Goal: Feedback & Contribution: Leave review/rating

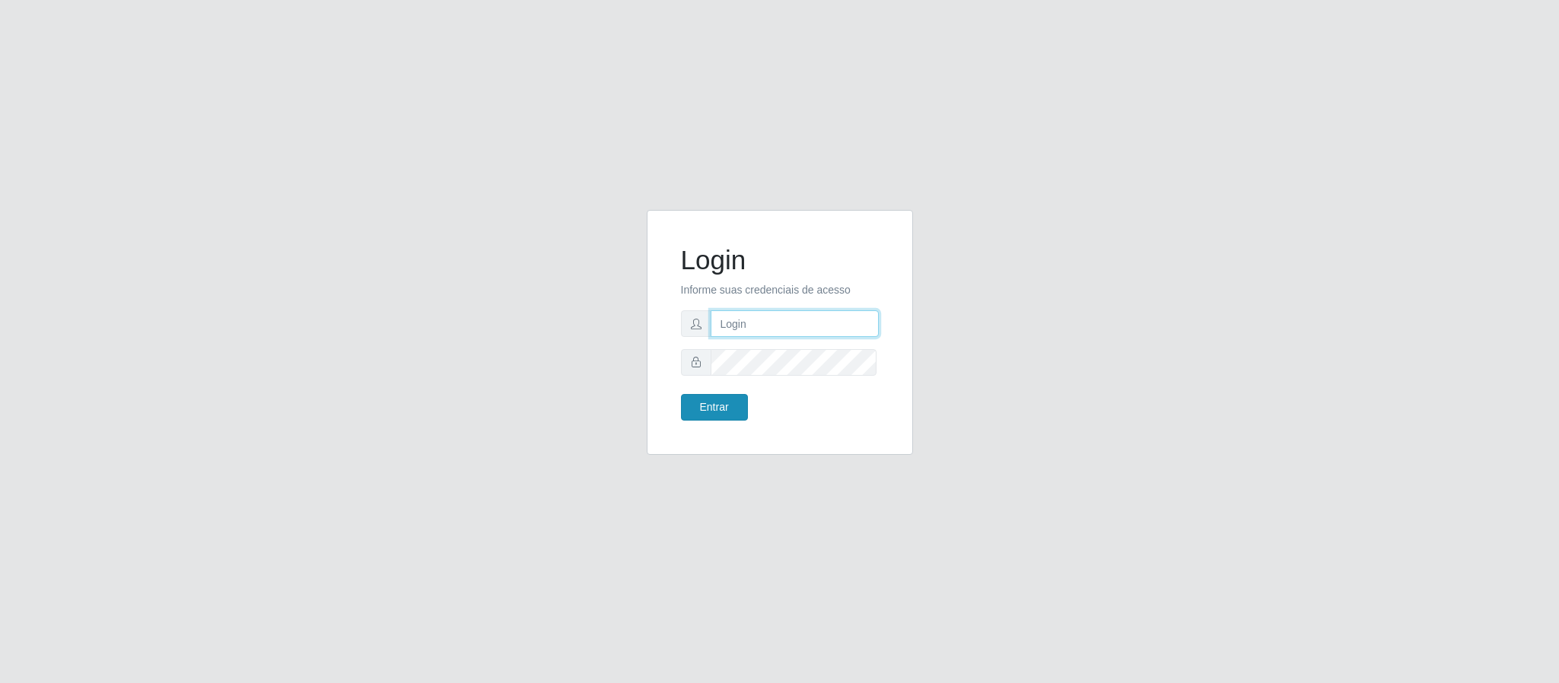
type input "[EMAIL_ADDRESS][DOMAIN_NAME]"
click at [711, 409] on button "Entrar" at bounding box center [714, 407] width 67 height 27
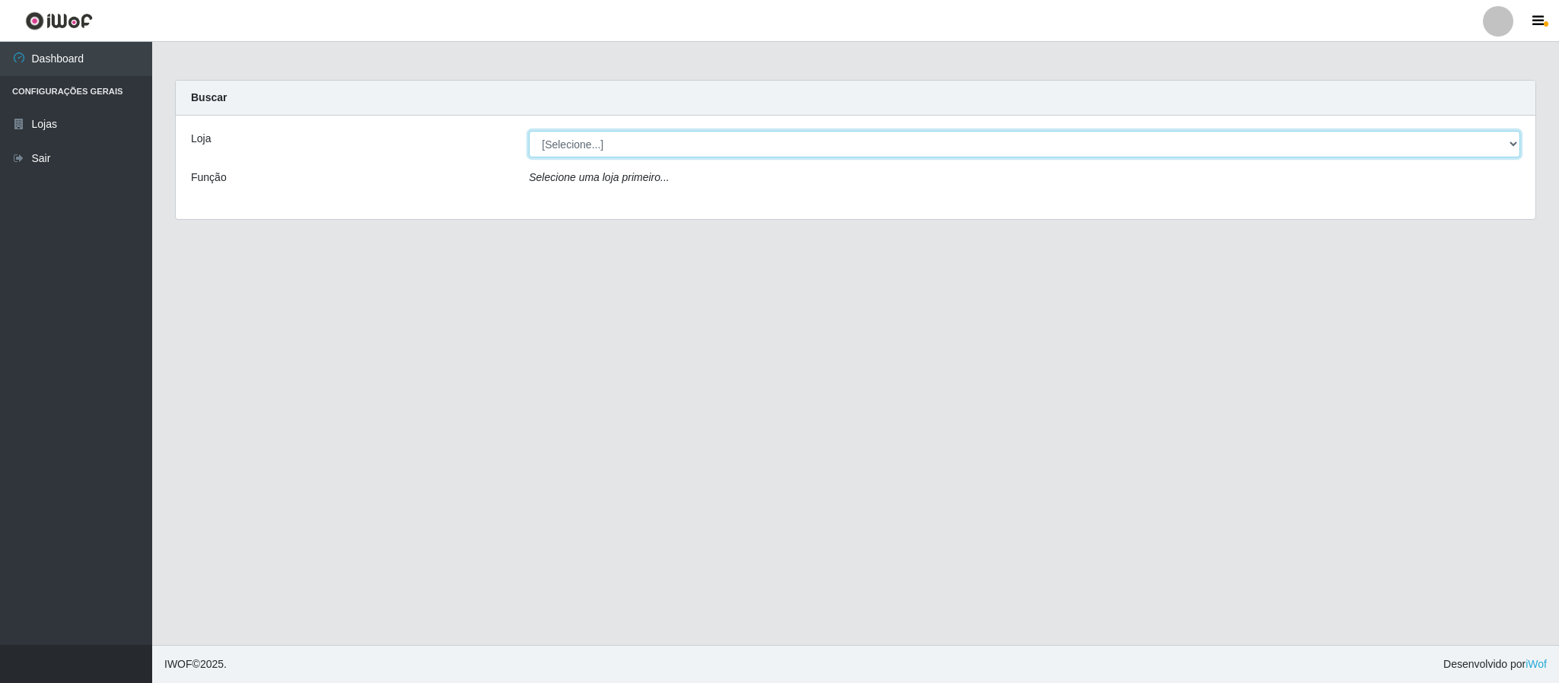
click at [1470, 149] on select "[Selecione...] SuperFácil Atacado - Emaús" at bounding box center [1025, 144] width 992 height 27
select select "407"
click at [529, 131] on select "[Selecione...] SuperFácil Atacado - Emaús" at bounding box center [1025, 144] width 992 height 27
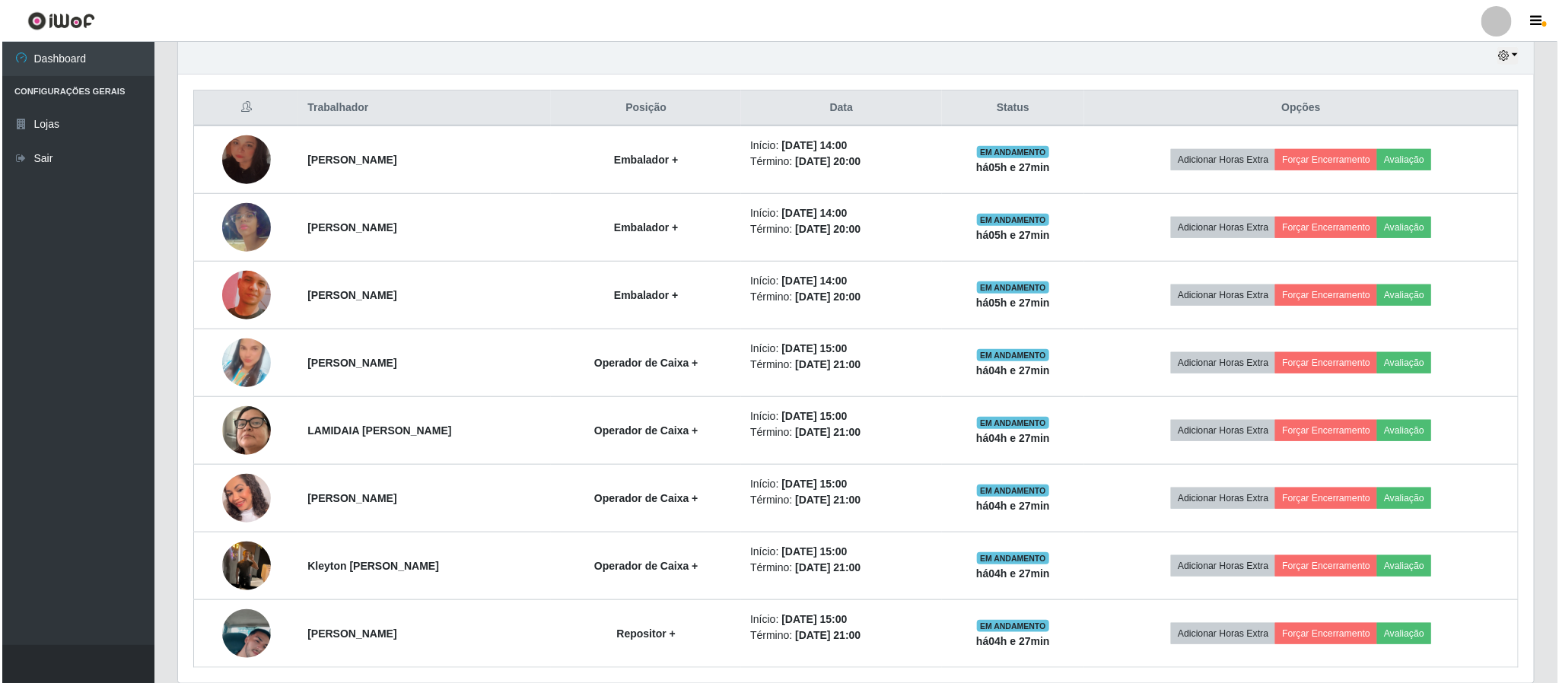
scroll to position [571, 0]
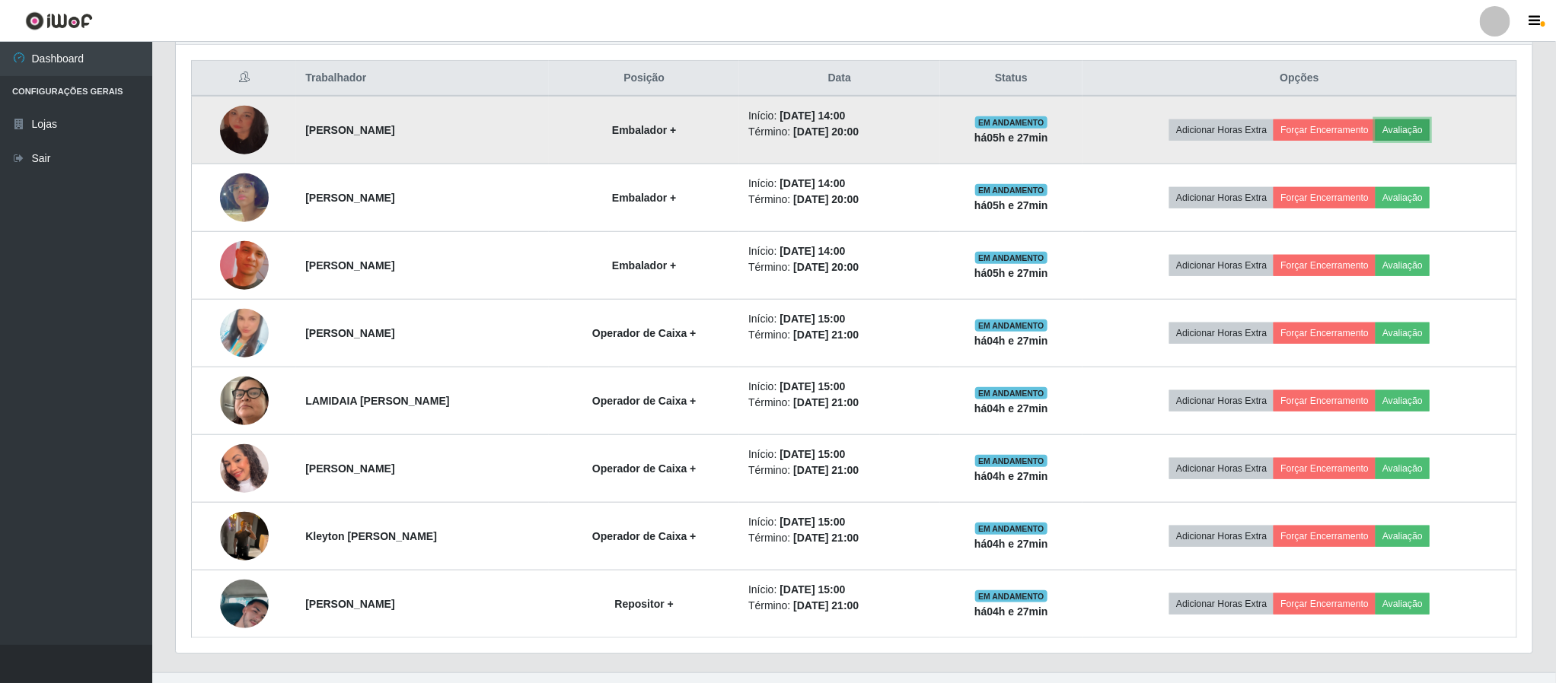
click at [1411, 141] on button "Avaliação" at bounding box center [1402, 129] width 54 height 21
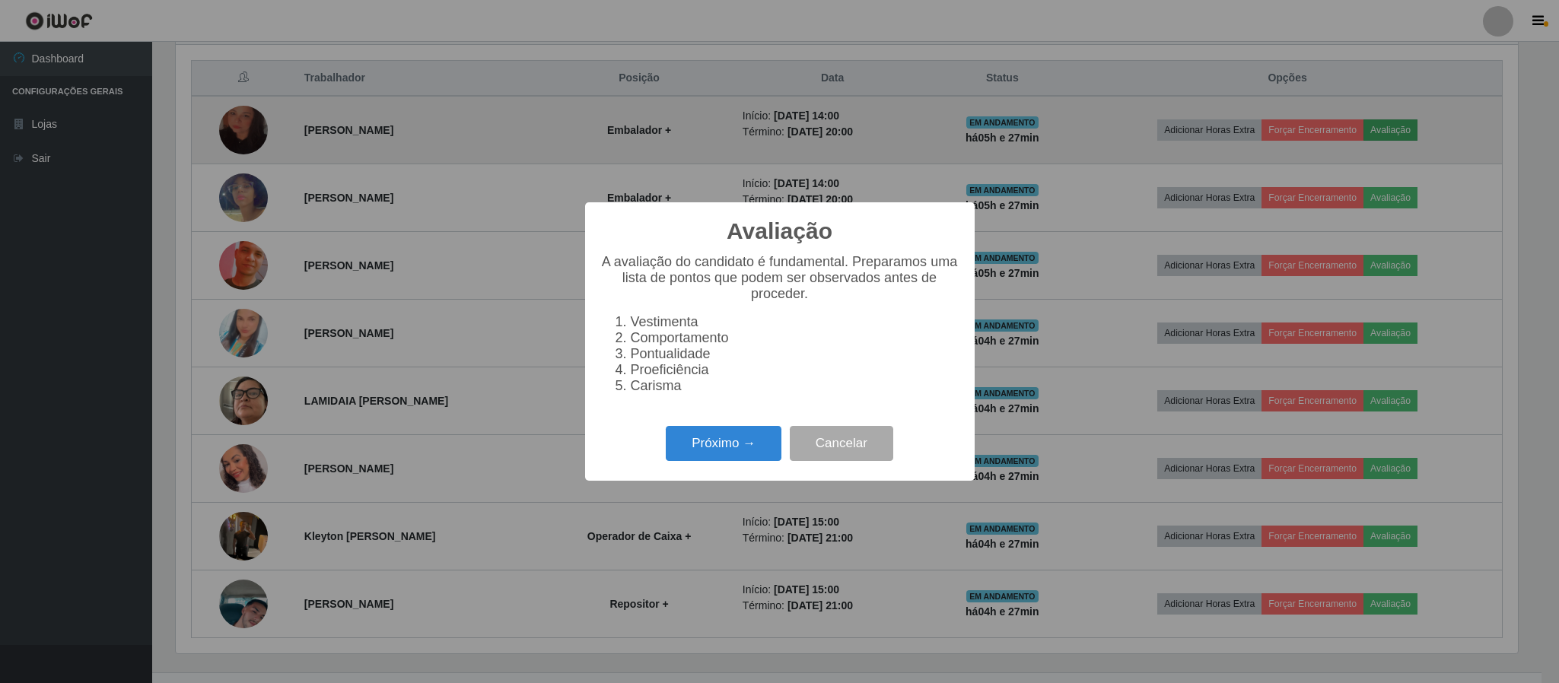
scroll to position [317, 1342]
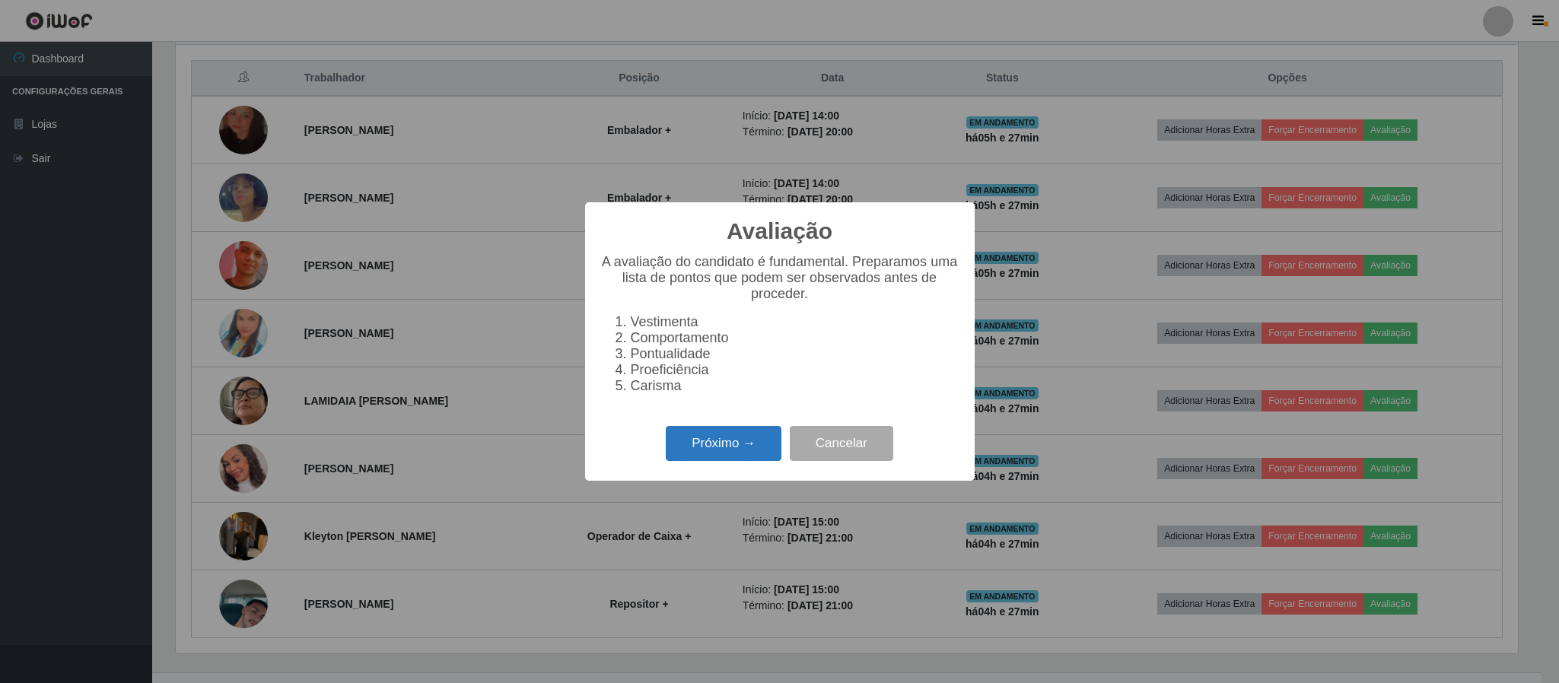
click at [712, 447] on button "Próximo →" at bounding box center [724, 444] width 116 height 36
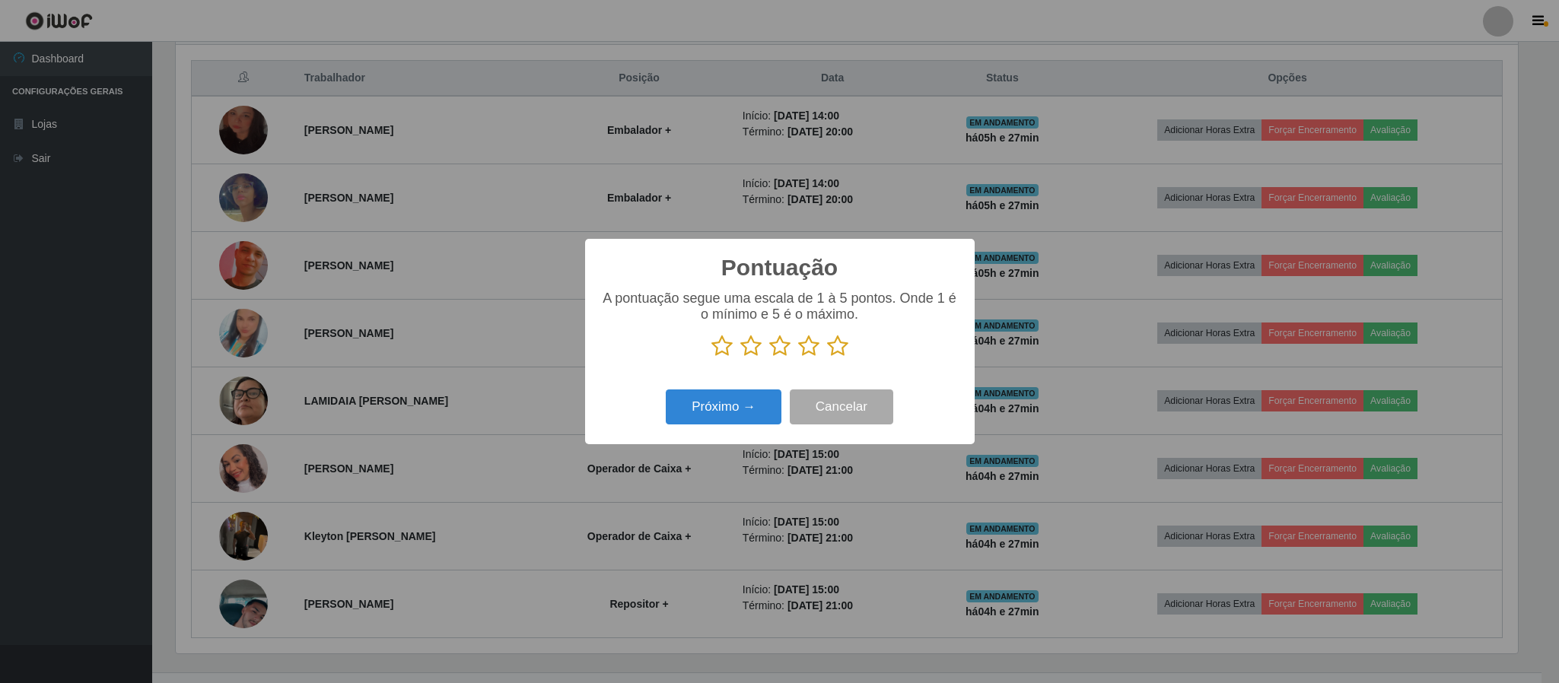
scroll to position [760706, 759681]
click at [813, 343] on icon at bounding box center [808, 346] width 21 height 23
click at [798, 358] on input "radio" at bounding box center [798, 358] width 0 height 0
click at [765, 389] on div "Próximo → Cancelar" at bounding box center [779, 406] width 359 height 43
click at [763, 402] on button "Próximo →" at bounding box center [724, 408] width 116 height 36
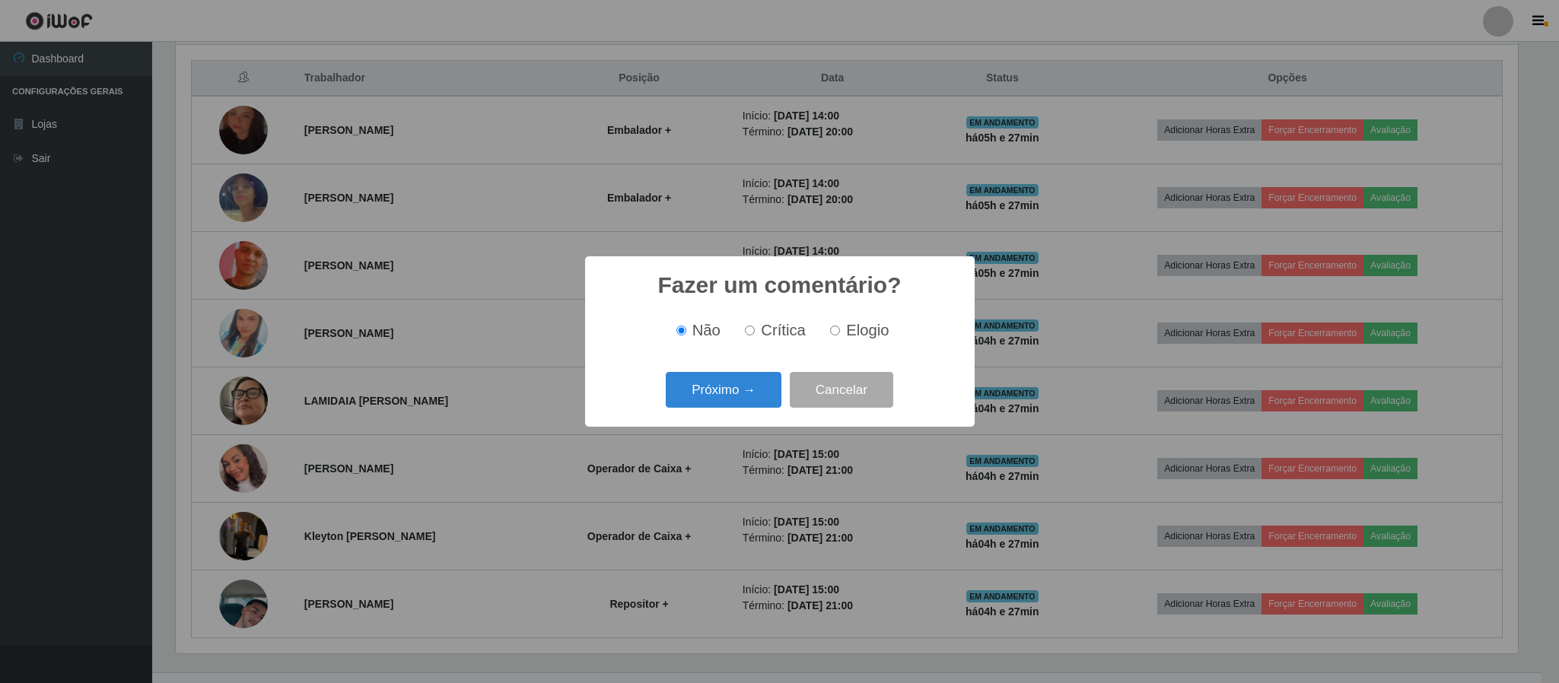
click at [836, 327] on input "Elogio" at bounding box center [835, 331] width 10 height 10
radio input "true"
click at [754, 381] on button "Próximo →" at bounding box center [724, 390] width 116 height 36
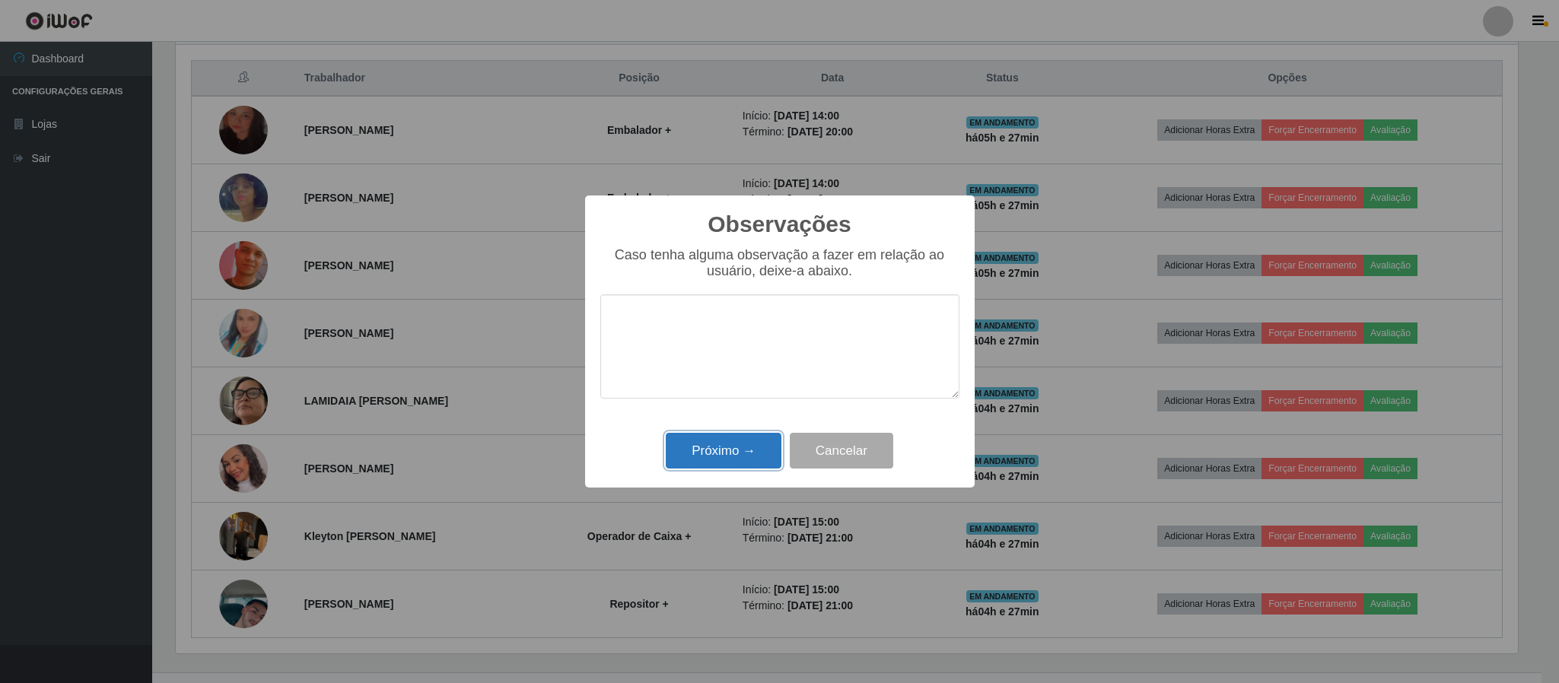
click at [731, 461] on button "Próximo →" at bounding box center [724, 451] width 116 height 36
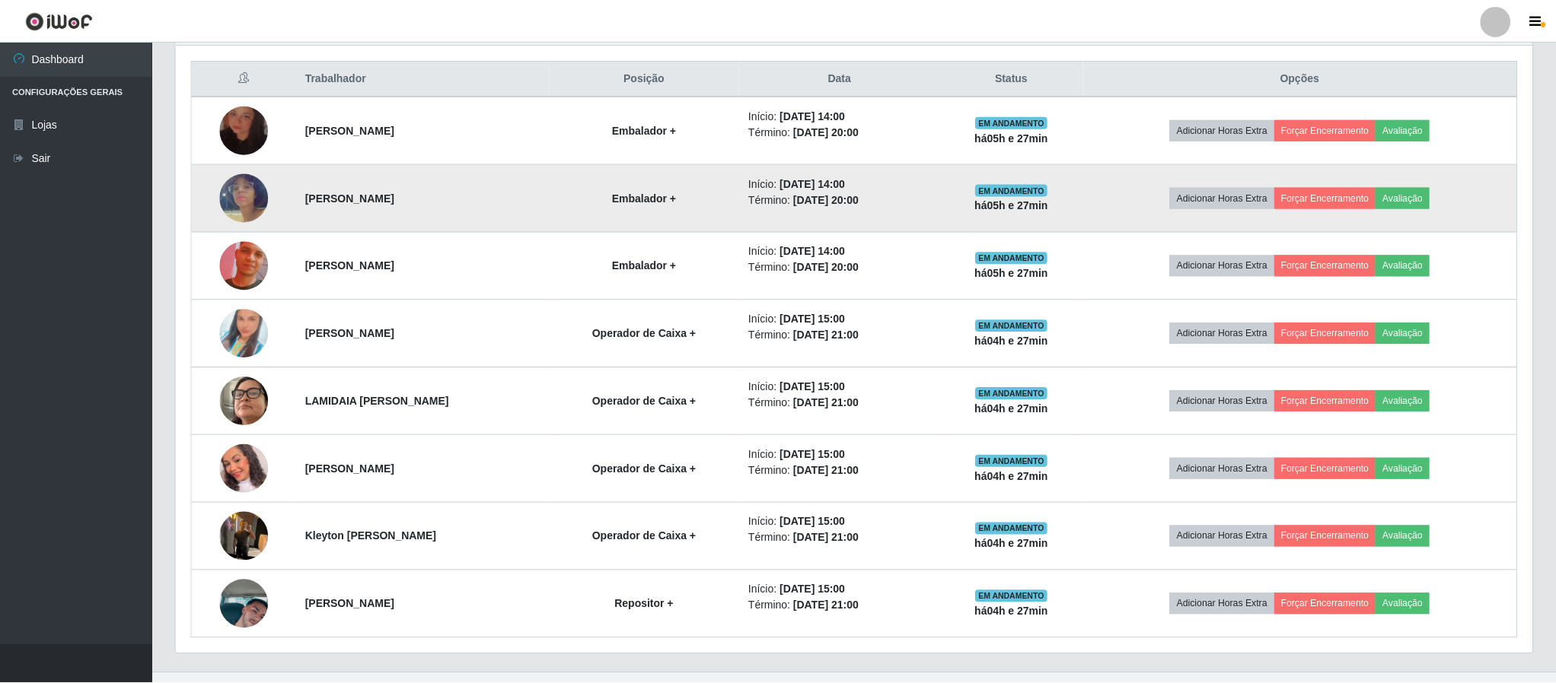
scroll to position [317, 1355]
click at [1400, 199] on button "Avaliação" at bounding box center [1402, 197] width 54 height 21
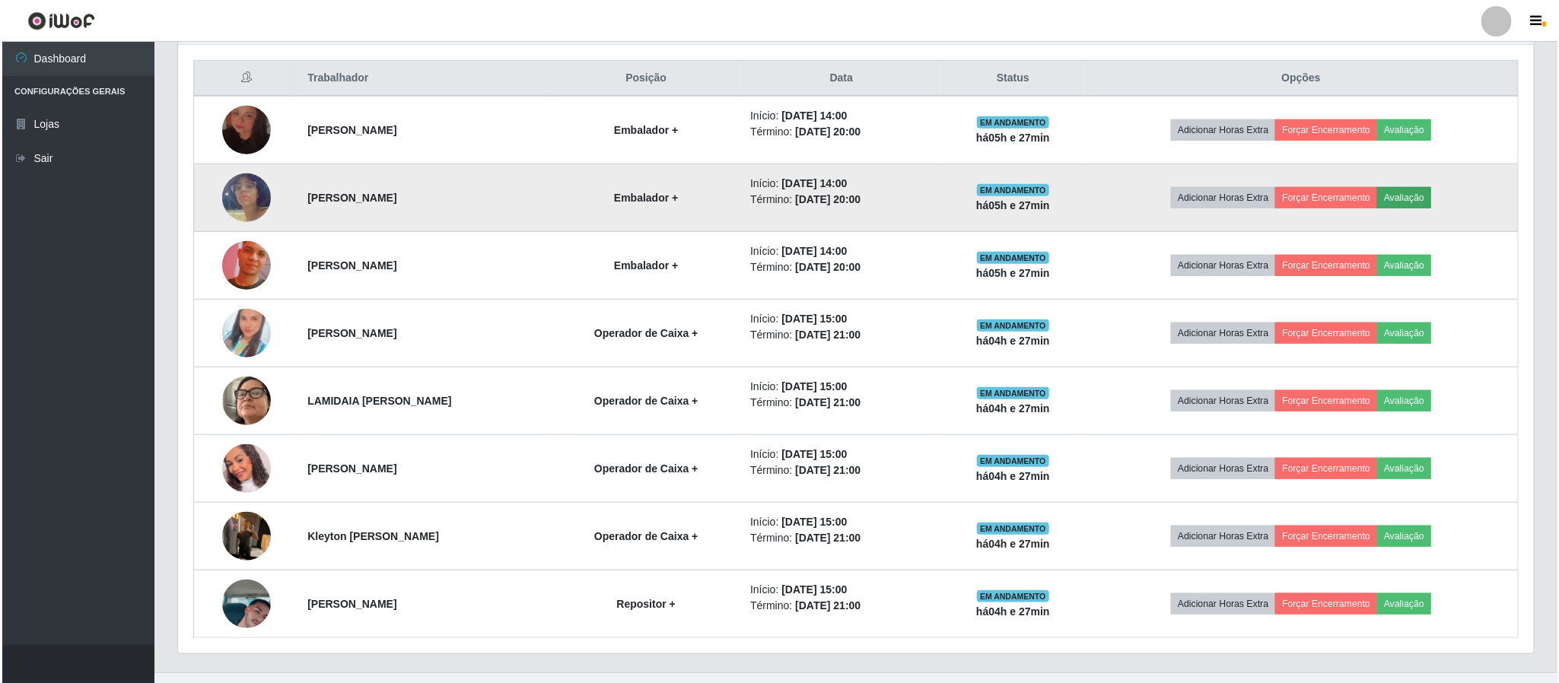
scroll to position [317, 1342]
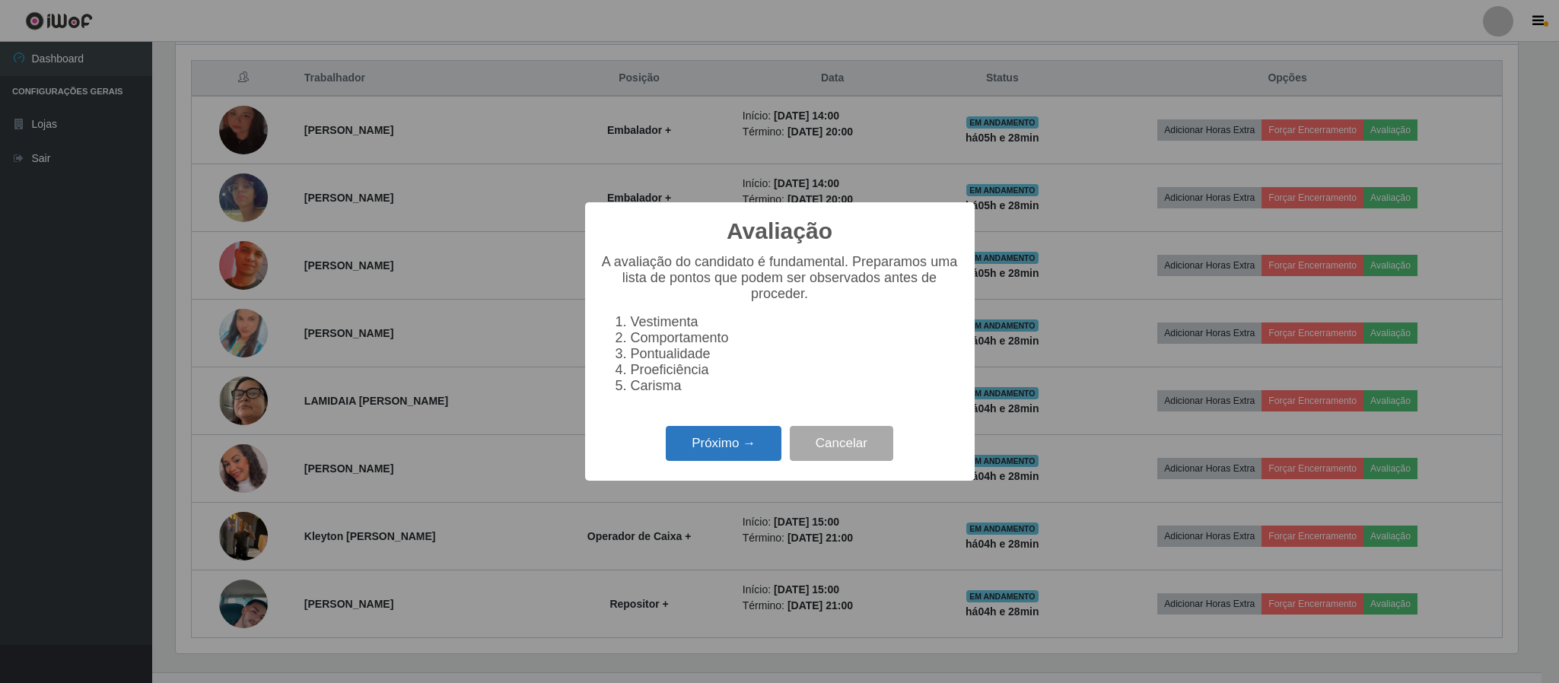
click at [753, 454] on button "Próximo →" at bounding box center [724, 444] width 116 height 36
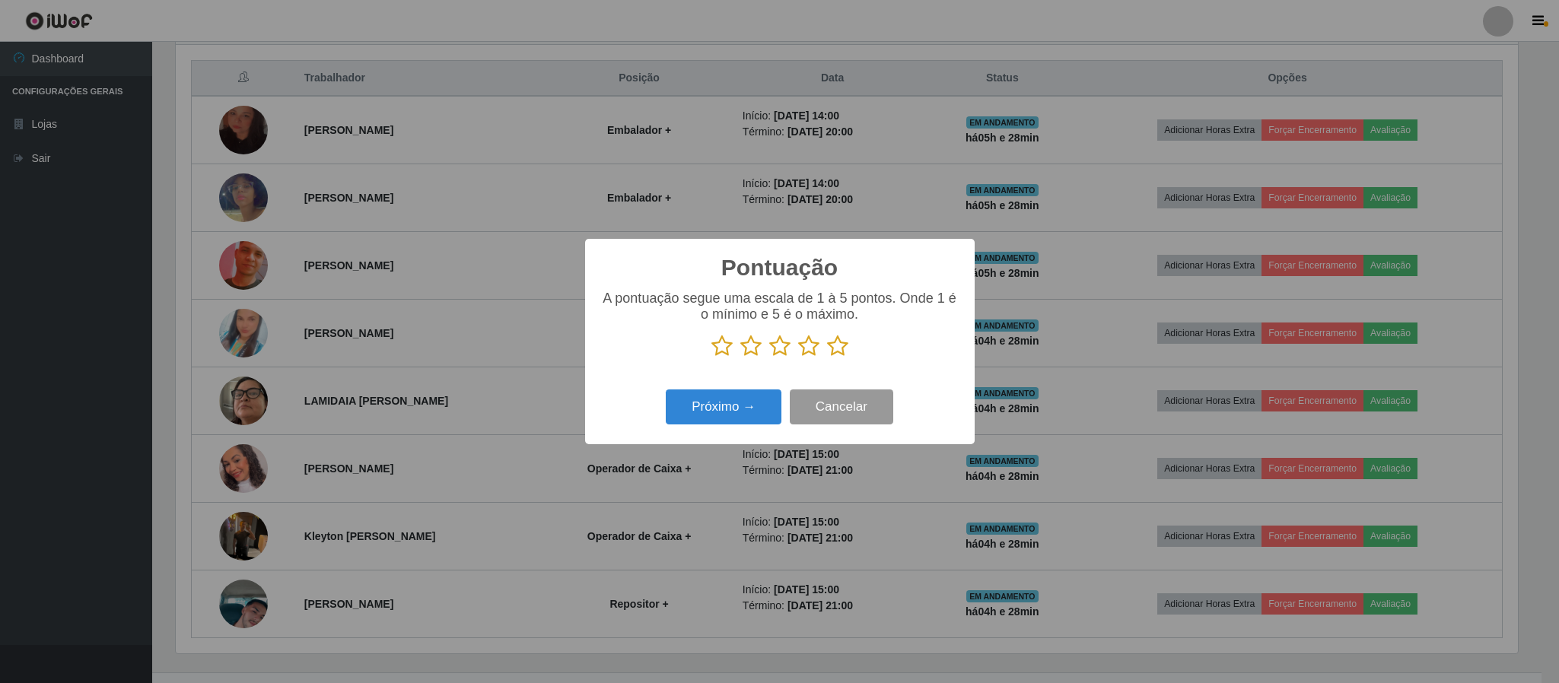
scroll to position [760706, 759681]
click at [815, 347] on icon at bounding box center [808, 346] width 21 height 23
click at [798, 358] on input "radio" at bounding box center [798, 358] width 0 height 0
click at [728, 422] on button "Próximo →" at bounding box center [724, 408] width 116 height 36
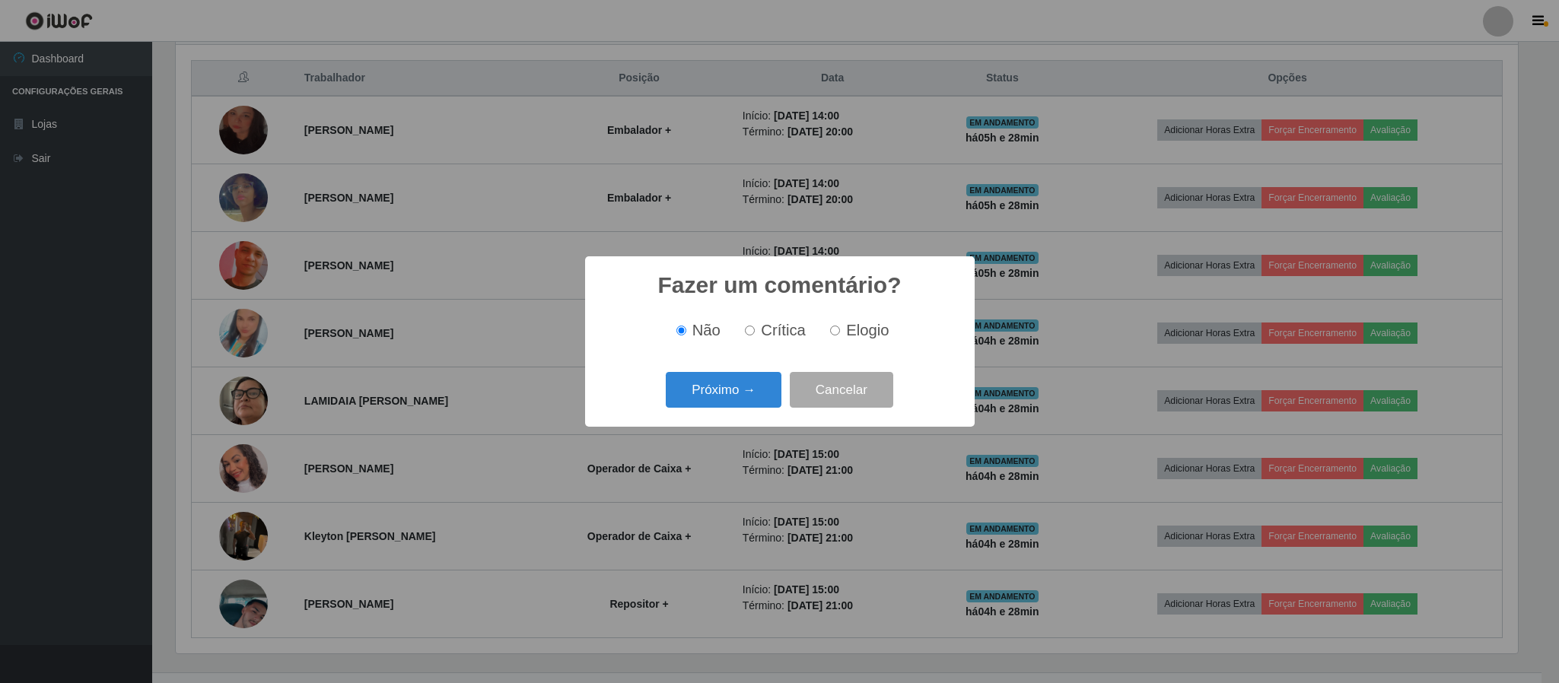
click at [836, 334] on input "Elogio" at bounding box center [835, 331] width 10 height 10
radio input "true"
click at [722, 386] on button "Próximo →" at bounding box center [724, 390] width 116 height 36
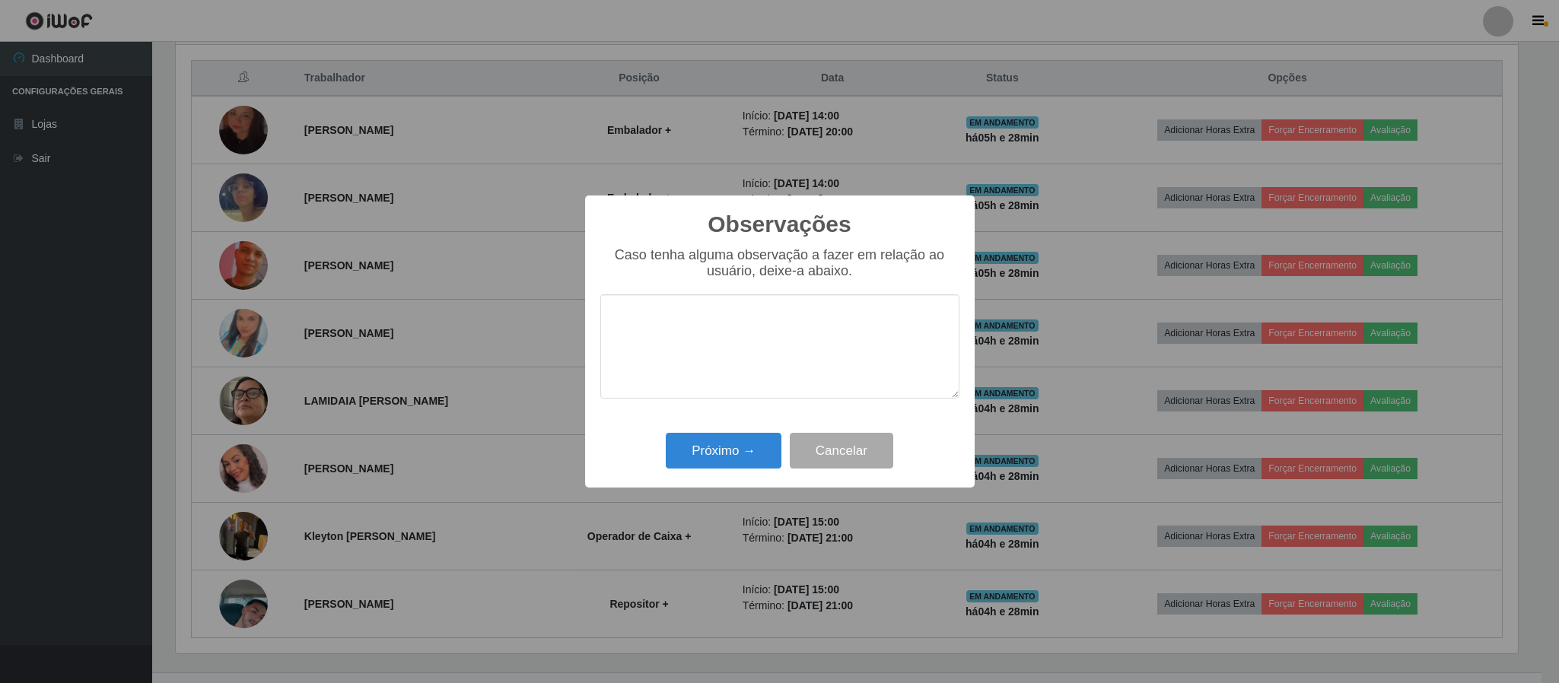
click at [743, 434] on div "Observações × Caso tenha alguma observação a fazer em relação ao usuário, deixe…" at bounding box center [780, 342] width 390 height 293
drag, startPoint x: 756, startPoint y: 439, endPoint x: 820, endPoint y: 434, distance: 63.4
click at [761, 439] on button "Próximo →" at bounding box center [724, 451] width 116 height 36
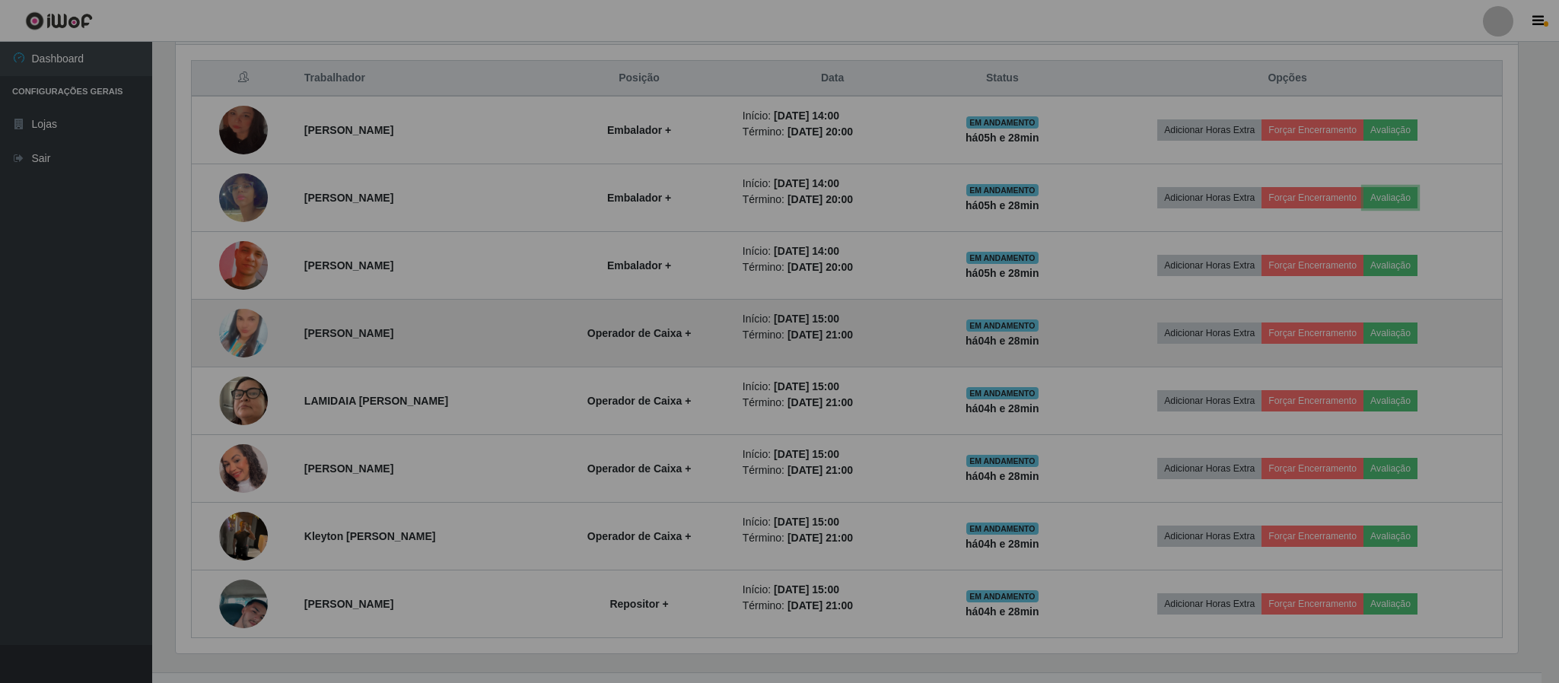
scroll to position [317, 1355]
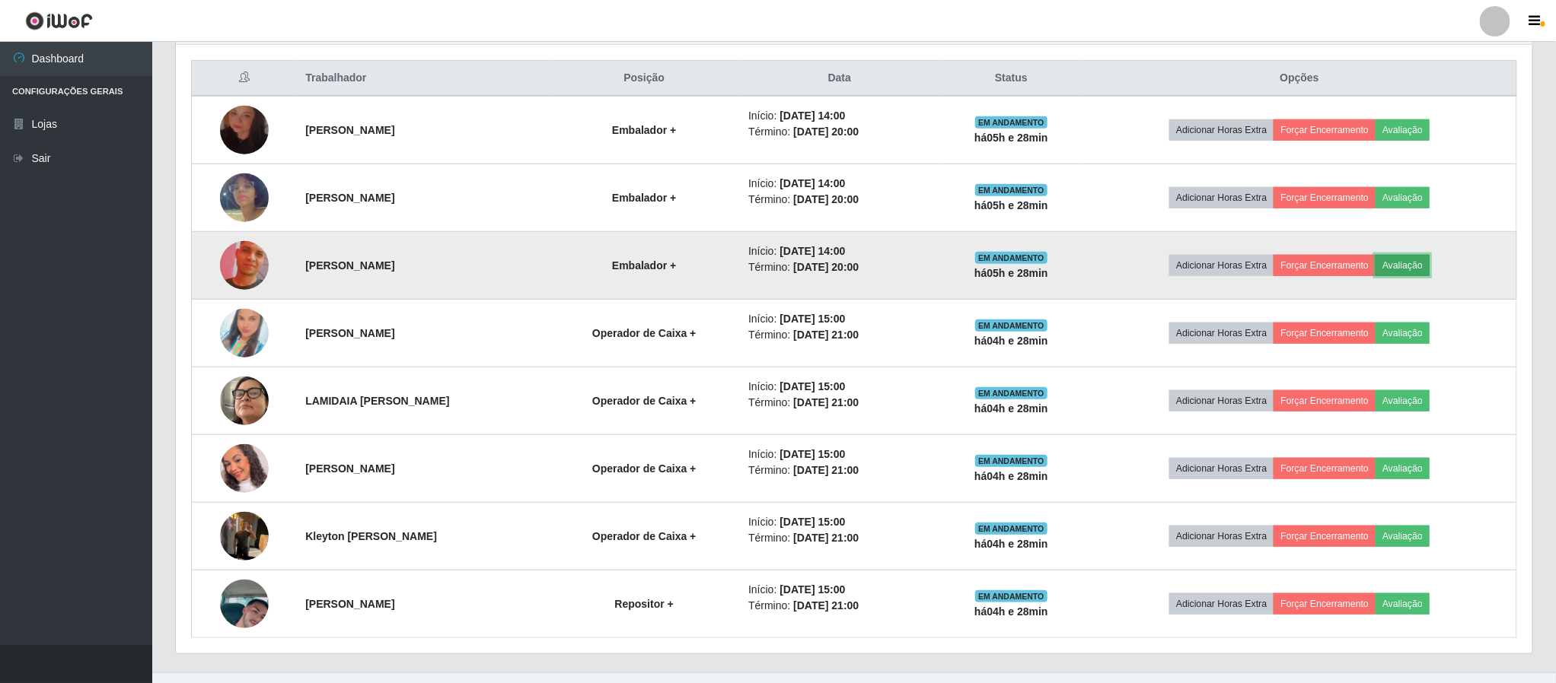
click at [1418, 272] on button "Avaliação" at bounding box center [1402, 265] width 54 height 21
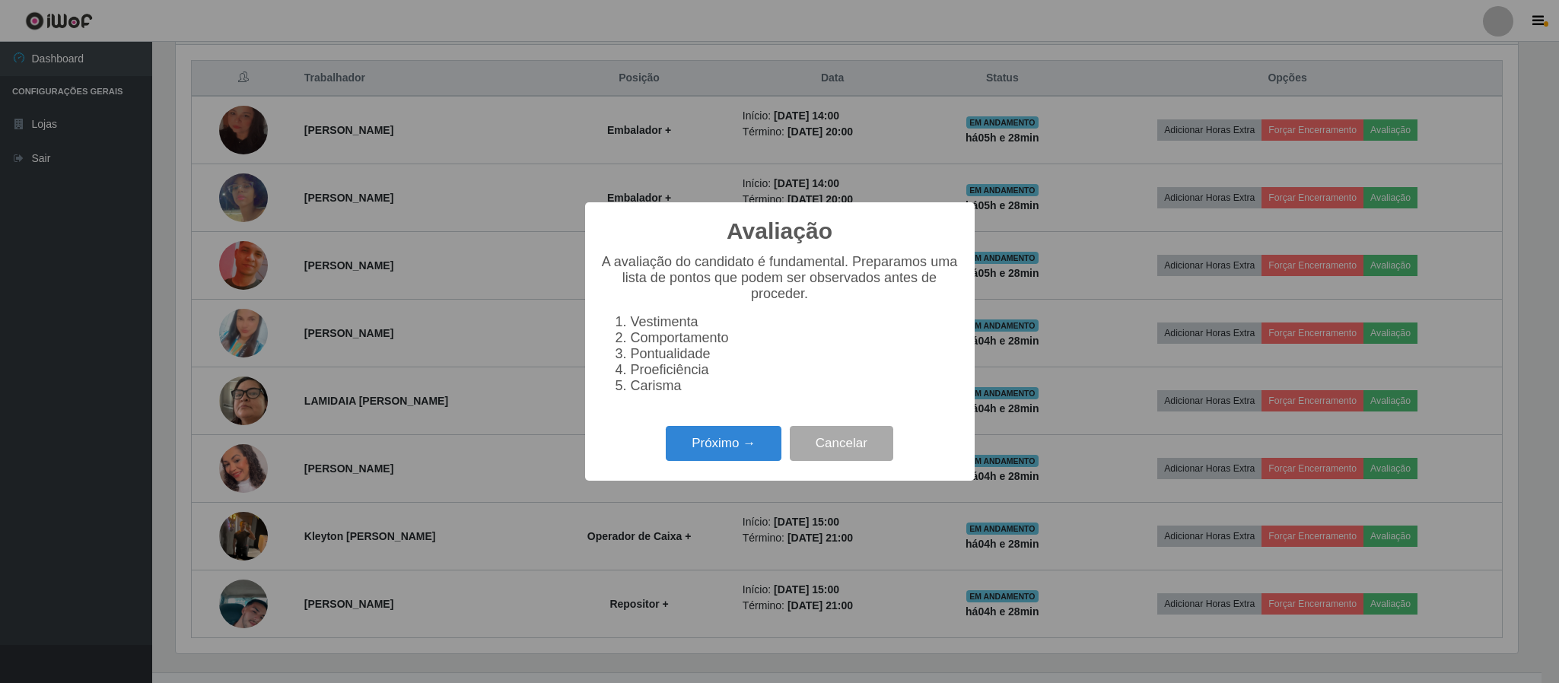
scroll to position [317, 1342]
click at [733, 446] on button "Próximo →" at bounding box center [724, 444] width 116 height 36
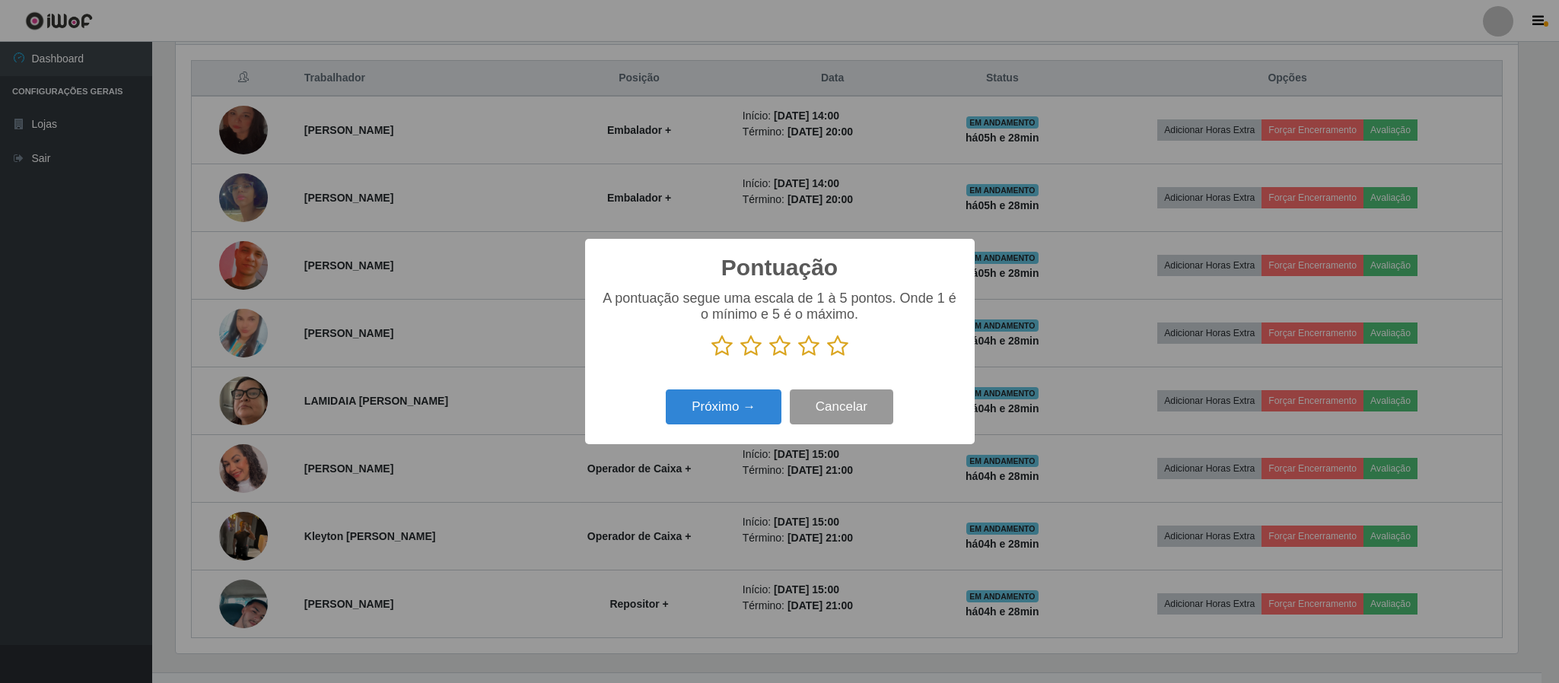
scroll to position [760706, 759681]
click at [800, 355] on icon at bounding box center [808, 346] width 21 height 23
click at [798, 358] on input "radio" at bounding box center [798, 358] width 0 height 0
click at [720, 418] on button "Próximo →" at bounding box center [724, 408] width 116 height 36
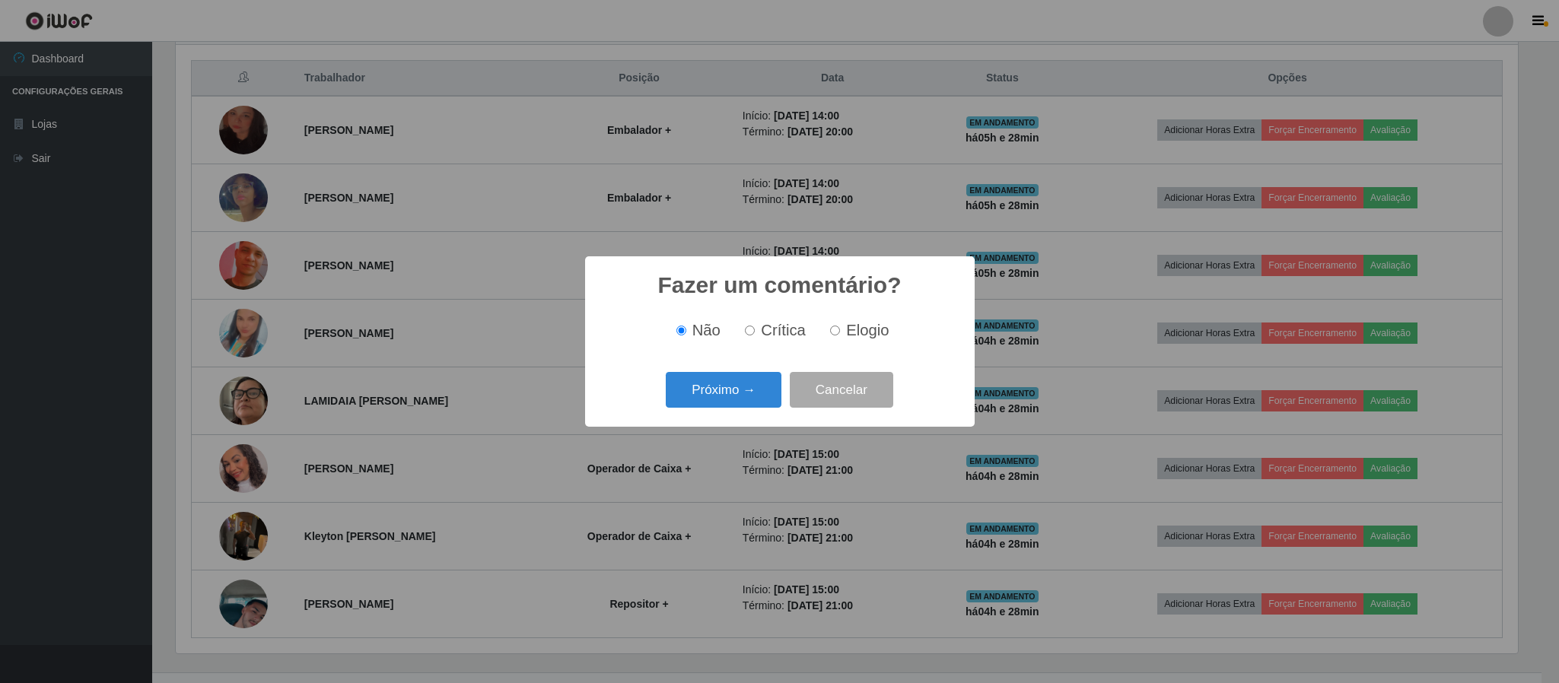
drag, startPoint x: 836, startPoint y: 333, endPoint x: 791, endPoint y: 347, distance: 46.9
click at [833, 334] on input "Elogio" at bounding box center [835, 331] width 10 height 10
radio input "true"
click at [743, 375] on button "Próximo →" at bounding box center [724, 390] width 116 height 36
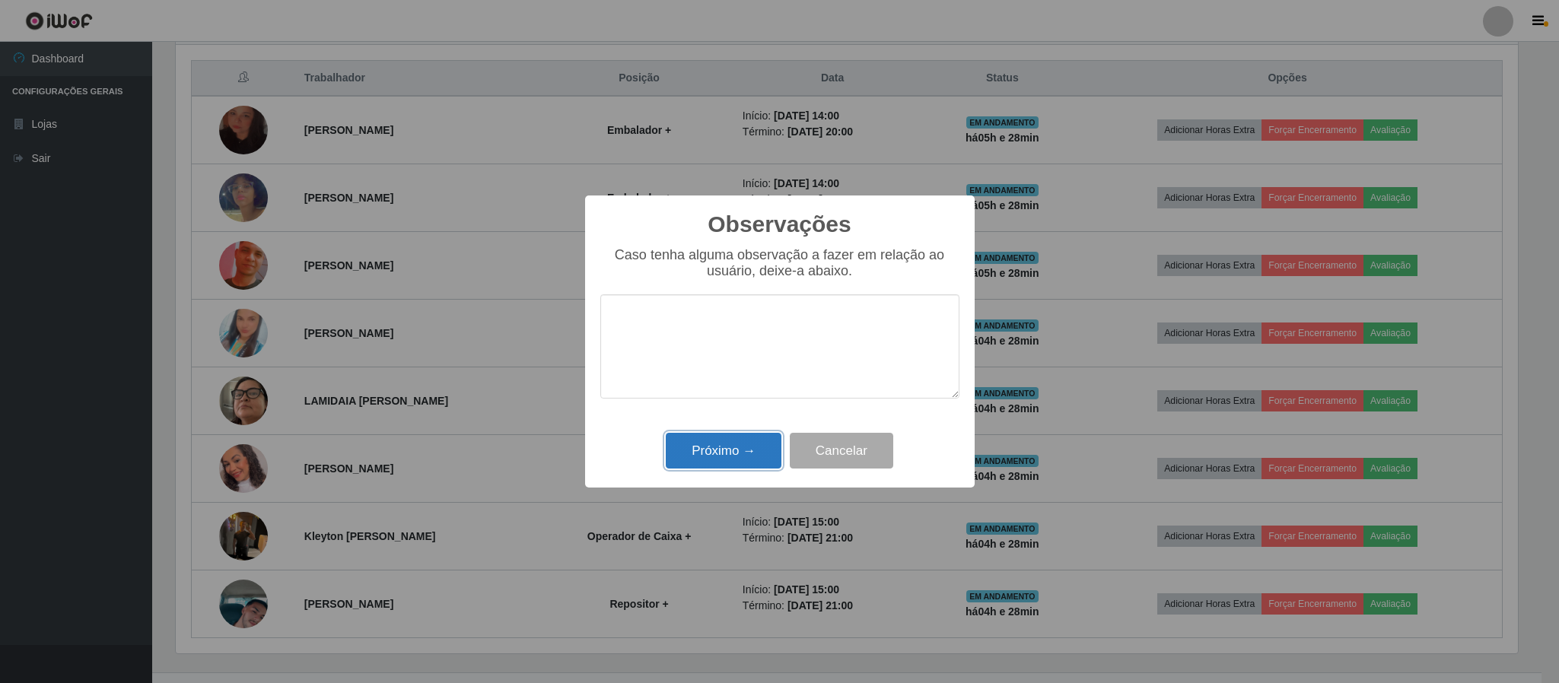
click at [737, 454] on button "Próximo →" at bounding box center [724, 451] width 116 height 36
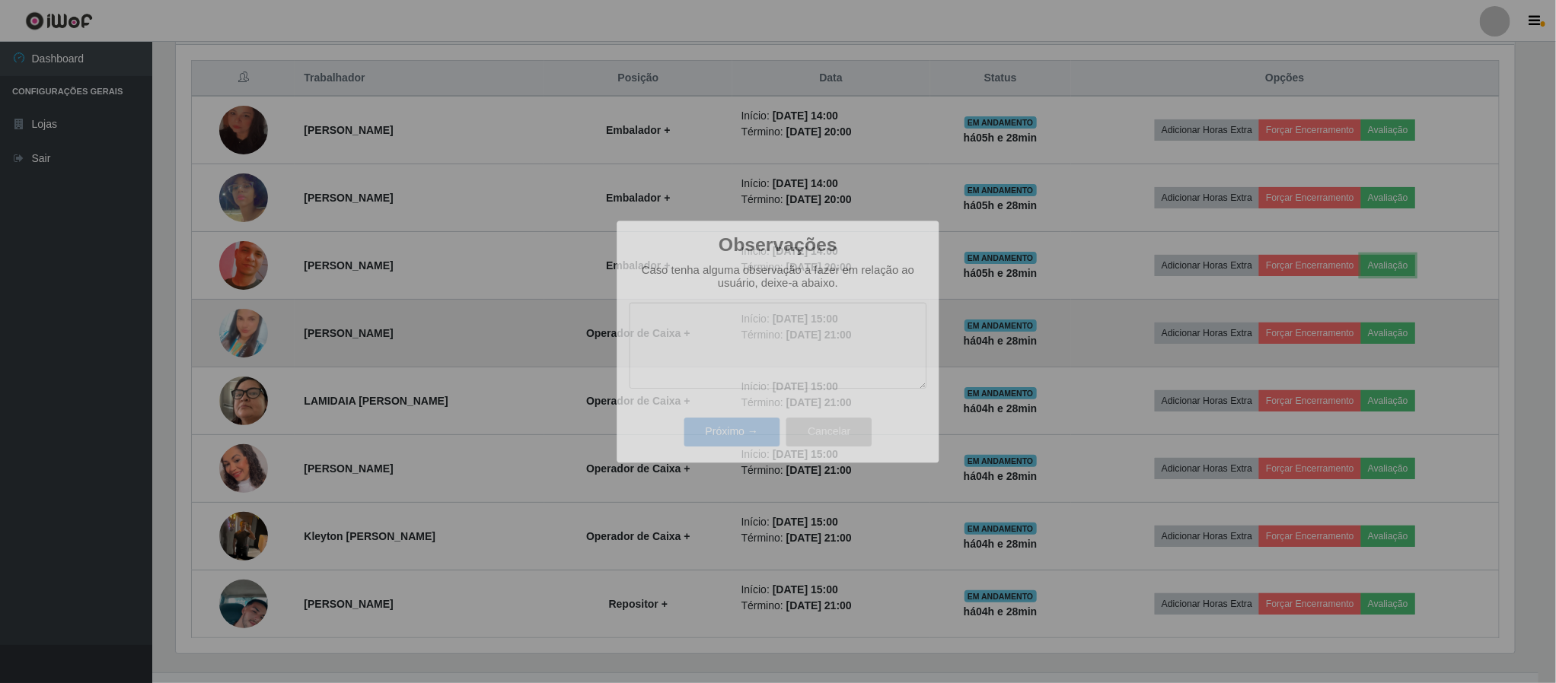
scroll to position [317, 1355]
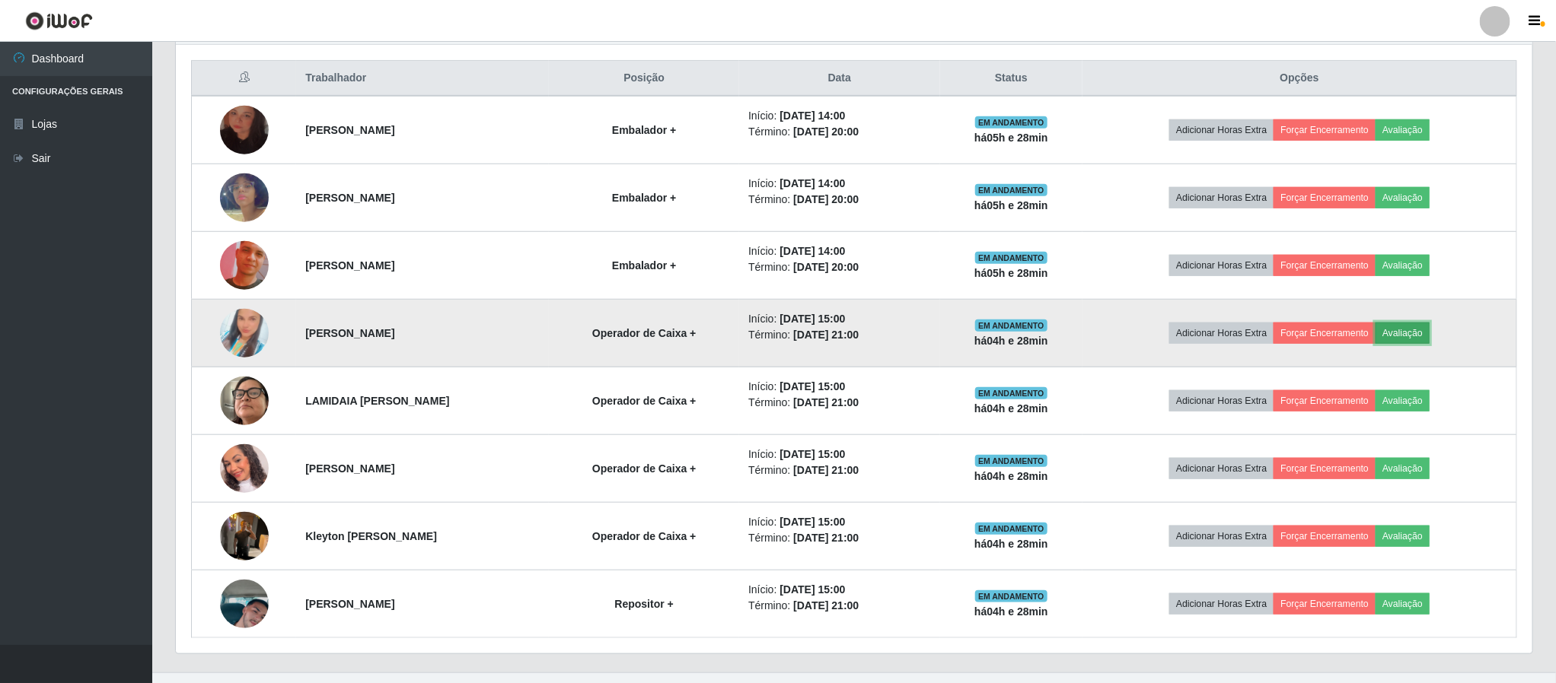
click at [1398, 342] on button "Avaliação" at bounding box center [1402, 333] width 54 height 21
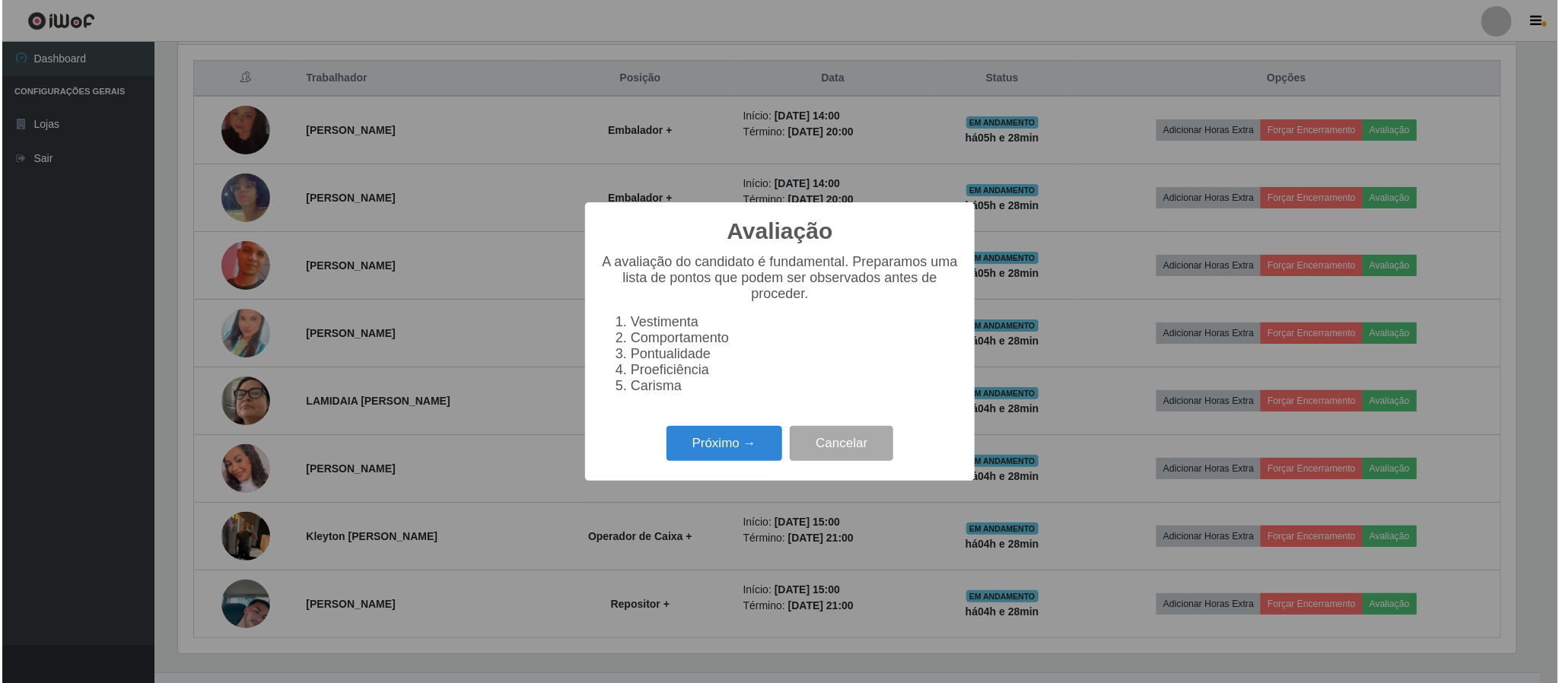
scroll to position [317, 1342]
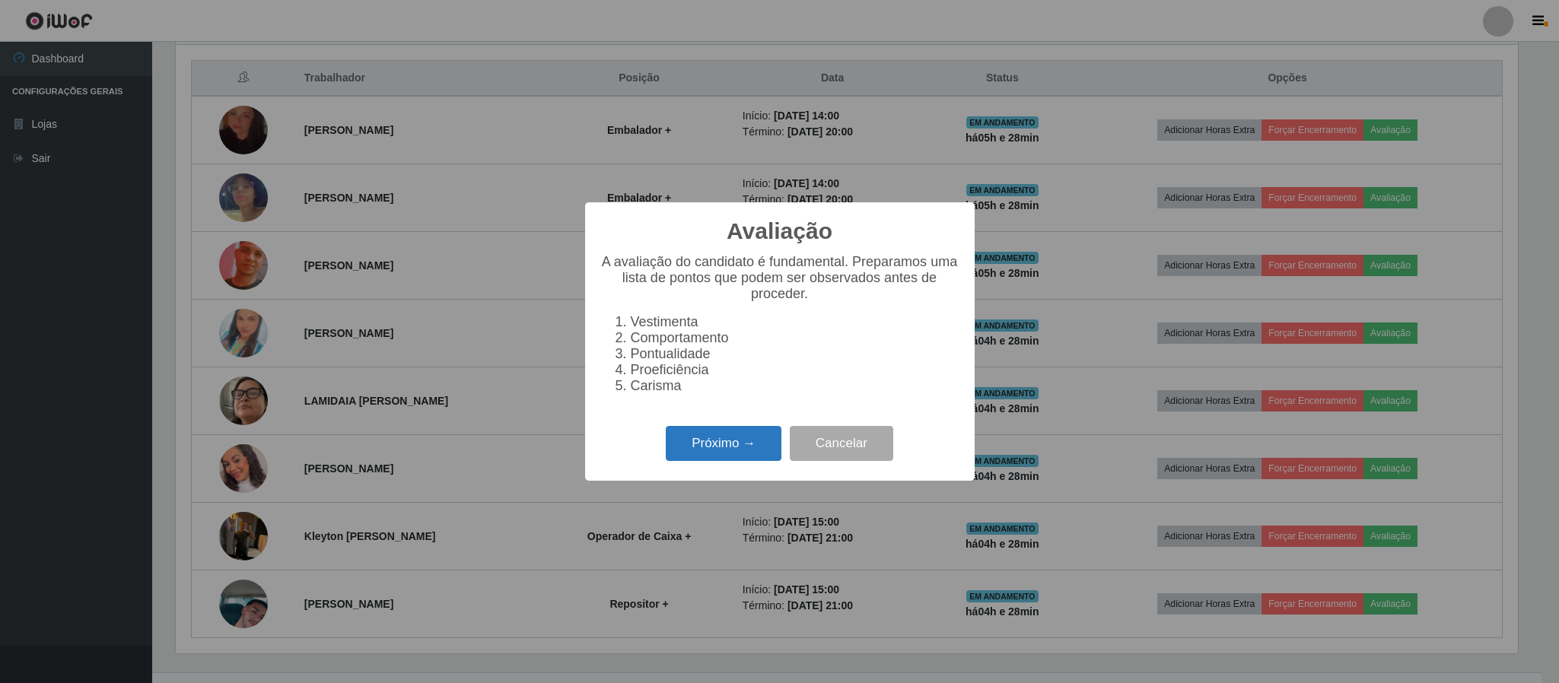
click at [727, 444] on button "Próximo →" at bounding box center [724, 444] width 116 height 36
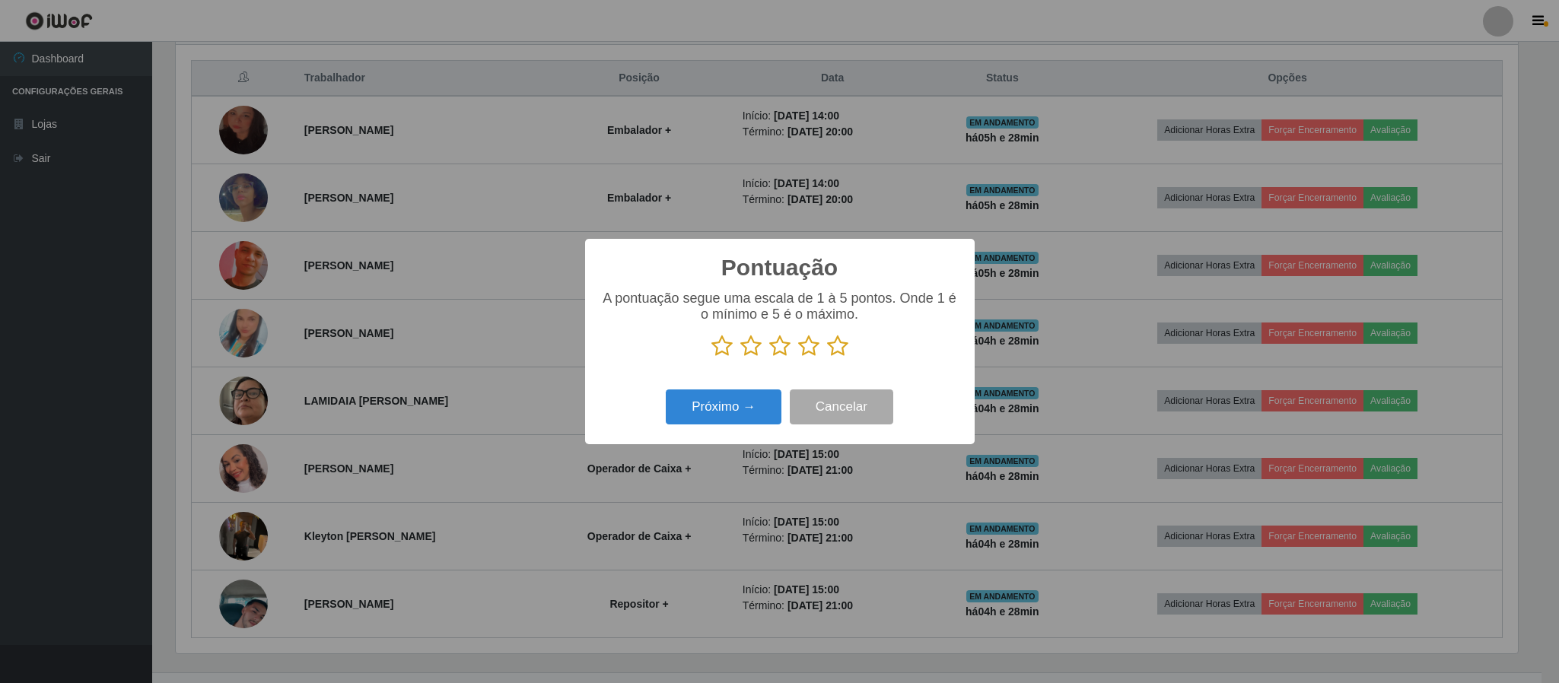
scroll to position [760706, 759681]
click at [811, 349] on icon at bounding box center [808, 346] width 21 height 23
click at [798, 358] on input "radio" at bounding box center [798, 358] width 0 height 0
click at [736, 444] on div "Pontuação × A pontuação segue uma escala de 1 à 5 pontos. Onde 1 é o mínimo e 5…" at bounding box center [780, 341] width 390 height 205
click at [742, 412] on button "Próximo →" at bounding box center [724, 408] width 116 height 36
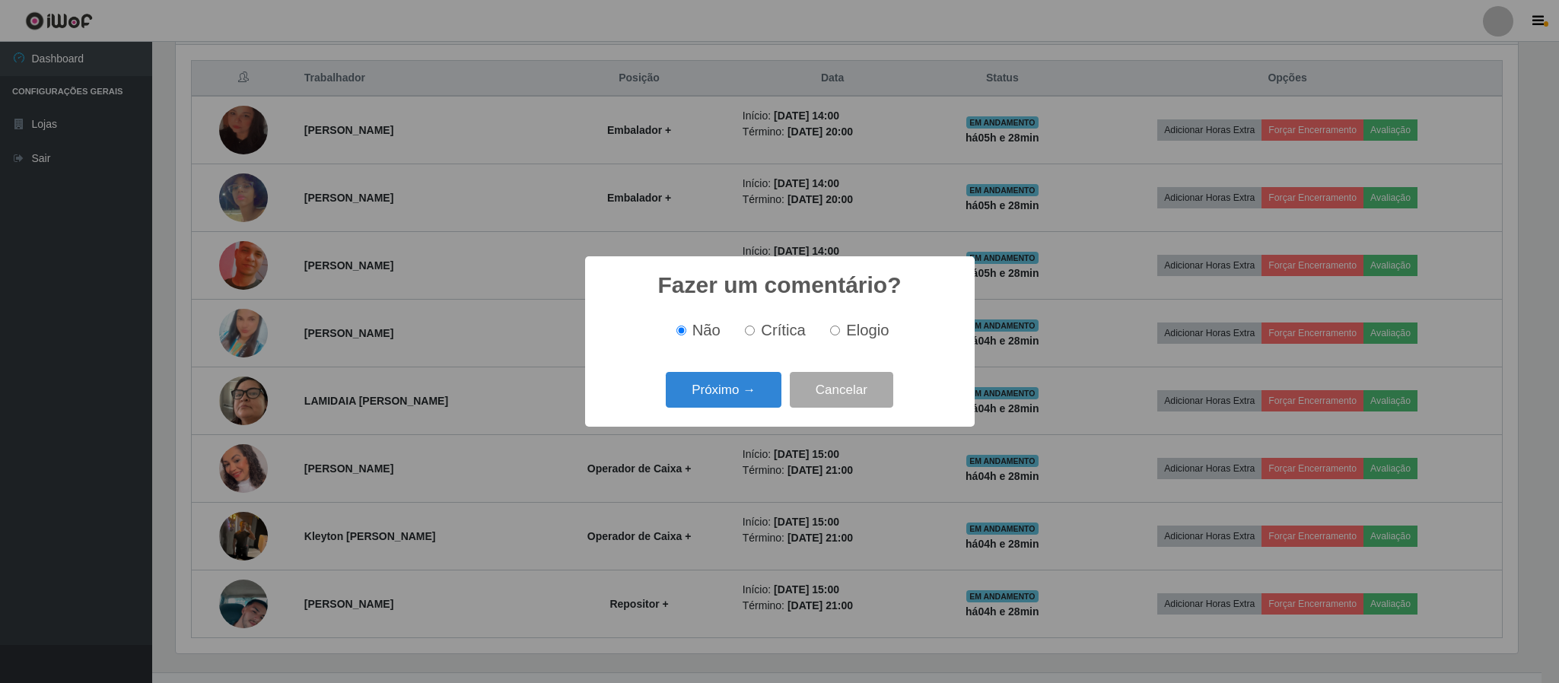
click at [838, 339] on label "Elogio" at bounding box center [856, 331] width 65 height 18
click at [838, 336] on input "Elogio" at bounding box center [835, 331] width 10 height 10
radio input "true"
click at [756, 390] on button "Próximo →" at bounding box center [724, 390] width 116 height 36
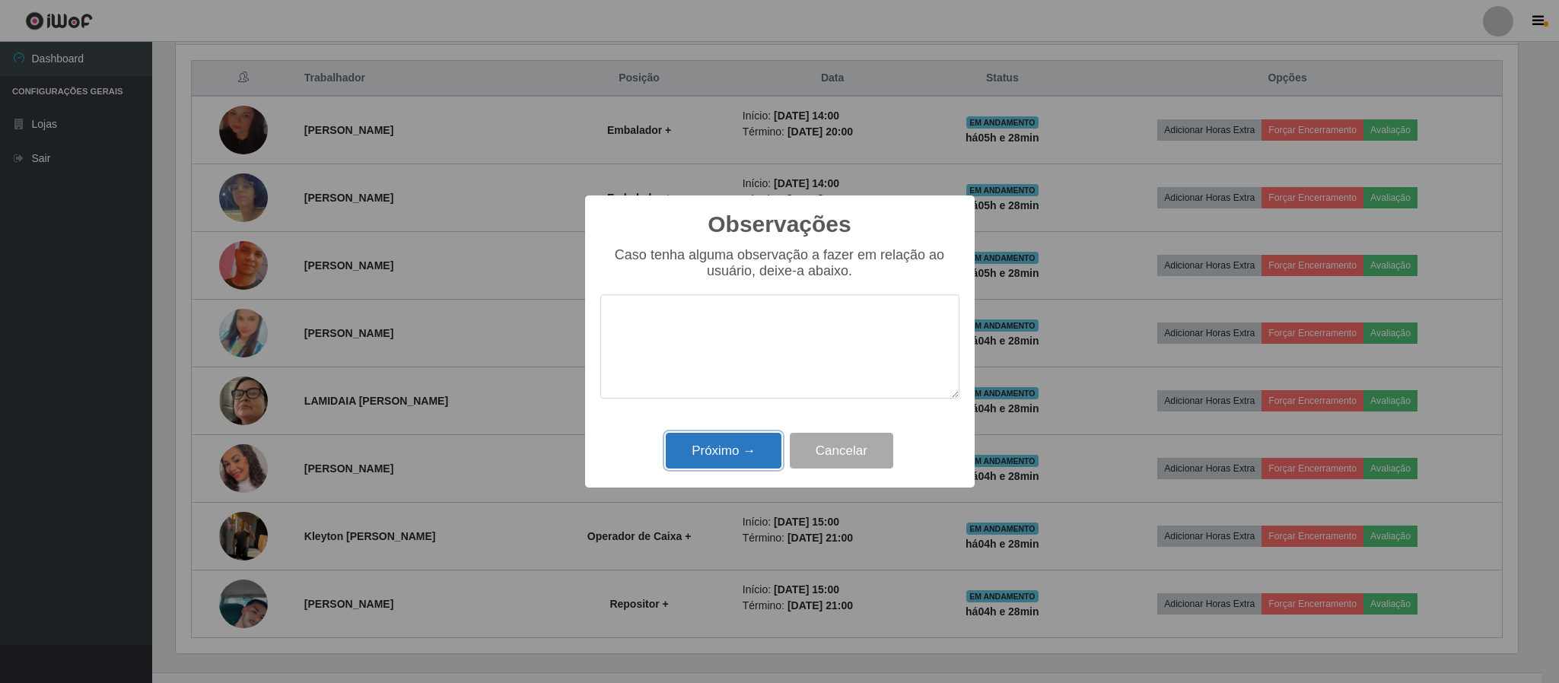
click at [747, 462] on button "Próximo →" at bounding box center [724, 451] width 116 height 36
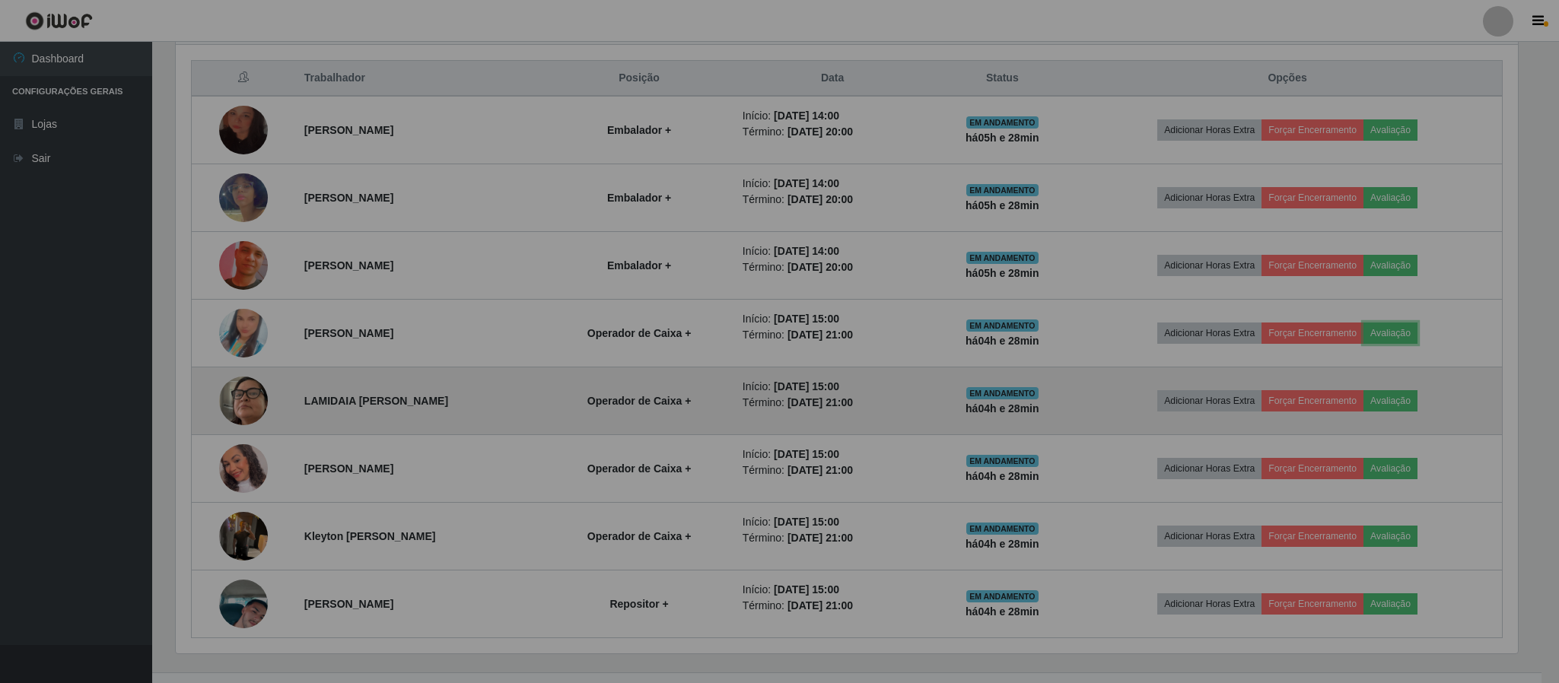
scroll to position [317, 1355]
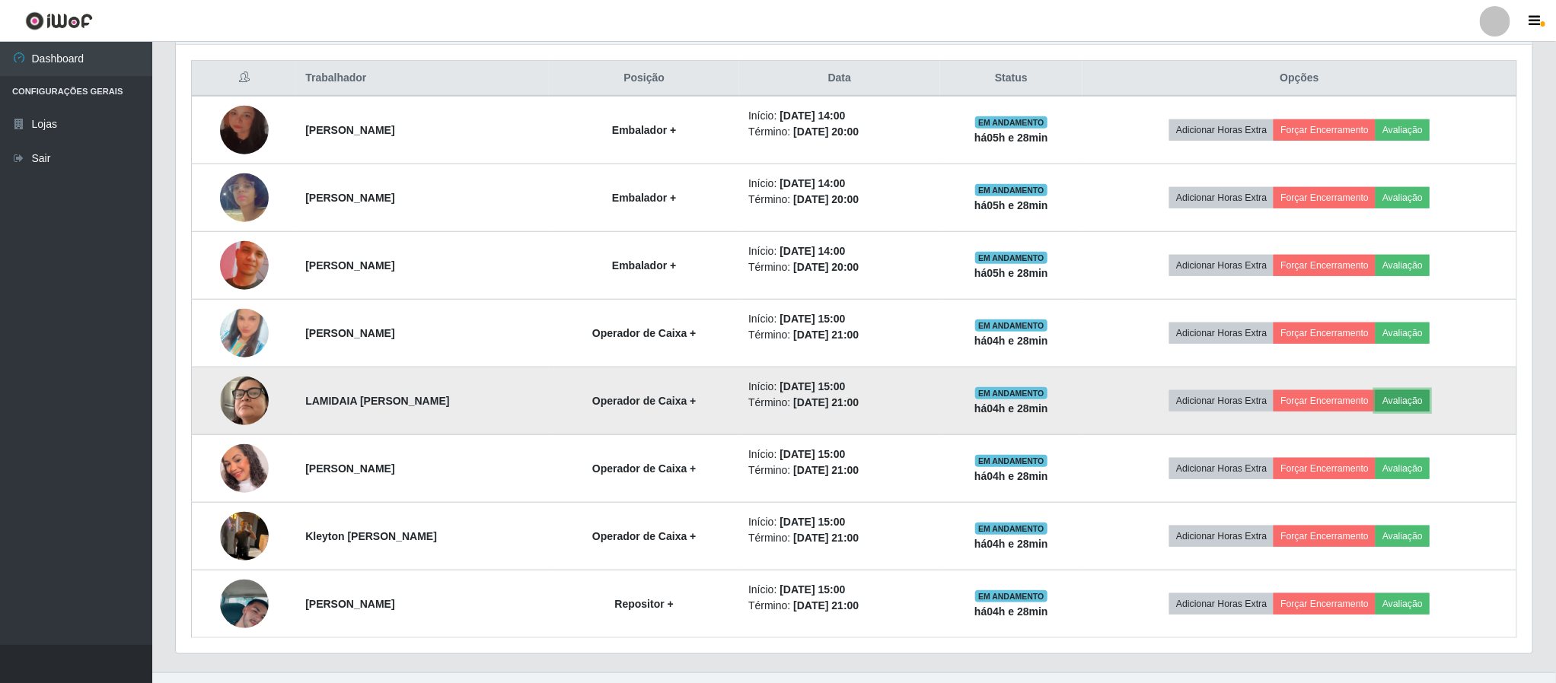
click at [1419, 403] on button "Avaliação" at bounding box center [1402, 400] width 54 height 21
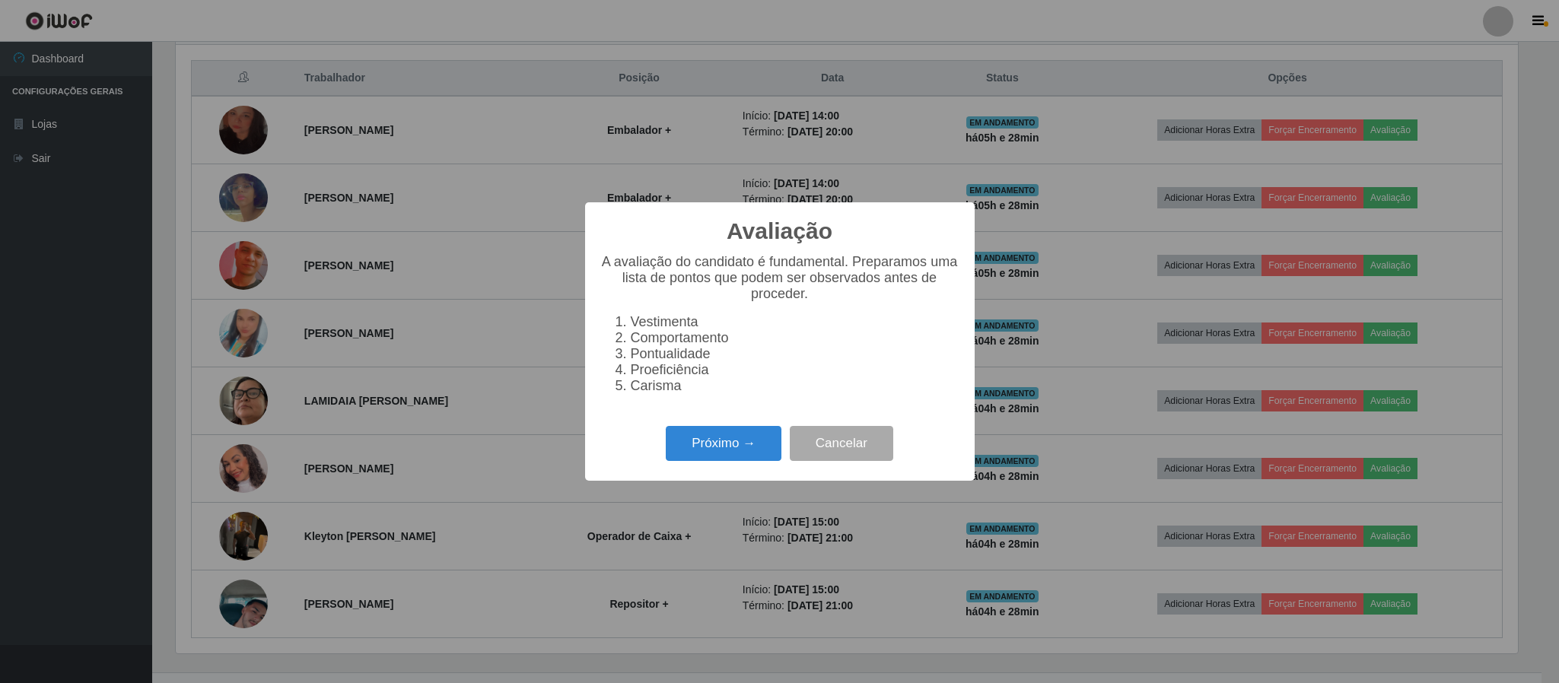
scroll to position [0, 0]
click at [765, 457] on button "Próximo →" at bounding box center [724, 444] width 116 height 36
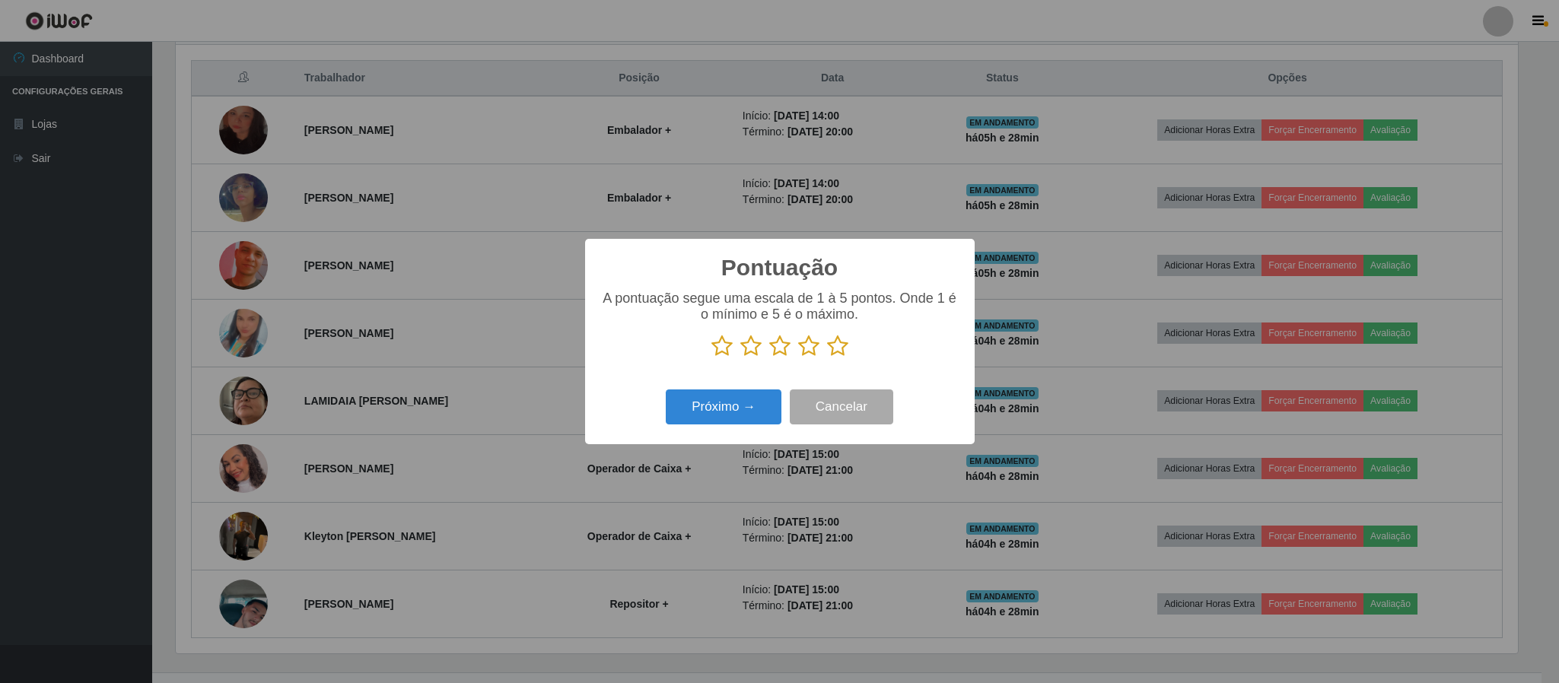
click at [813, 352] on icon at bounding box center [808, 346] width 21 height 23
click at [798, 358] on input "radio" at bounding box center [798, 358] width 0 height 0
click at [790, 405] on button "Cancelar" at bounding box center [841, 408] width 103 height 36
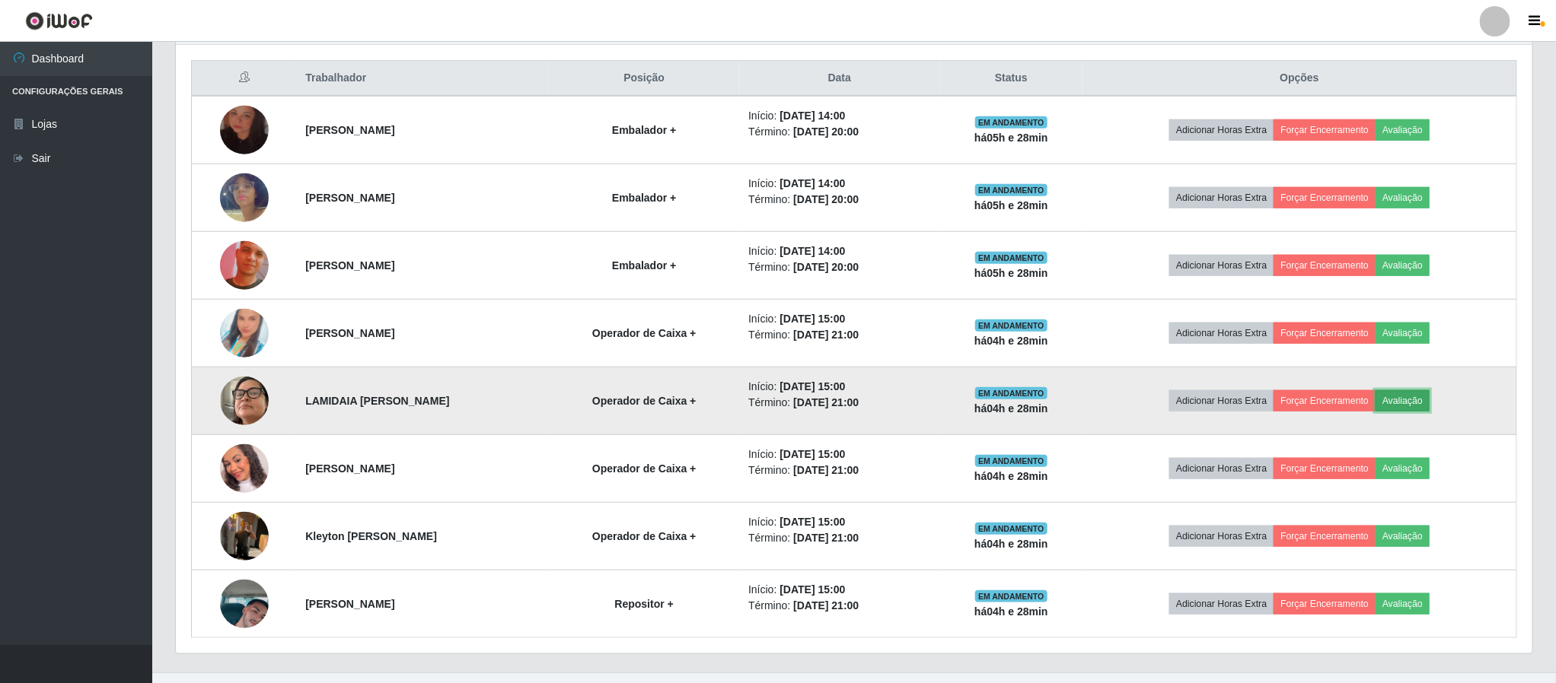
click at [1416, 409] on button "Avaliação" at bounding box center [1402, 400] width 54 height 21
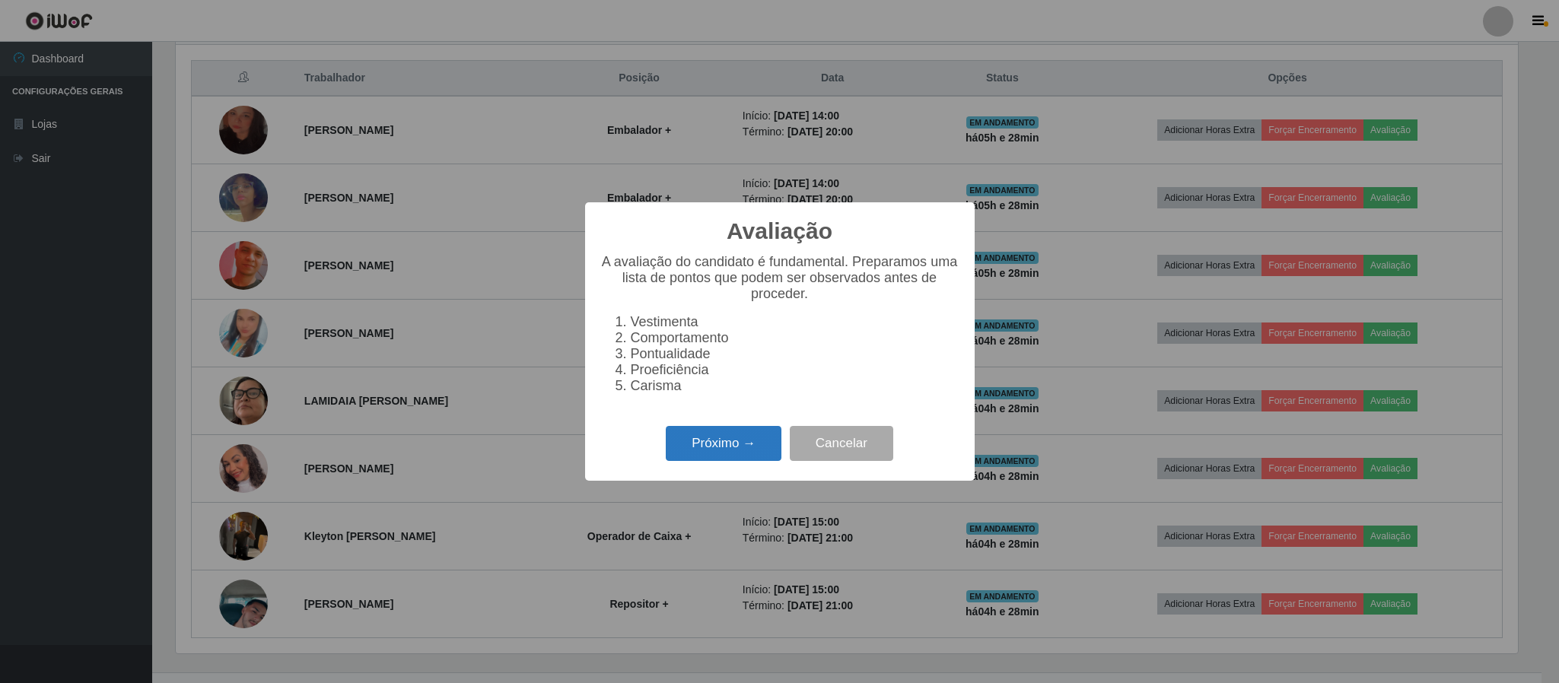
click at [705, 441] on button "Próximo →" at bounding box center [724, 444] width 116 height 36
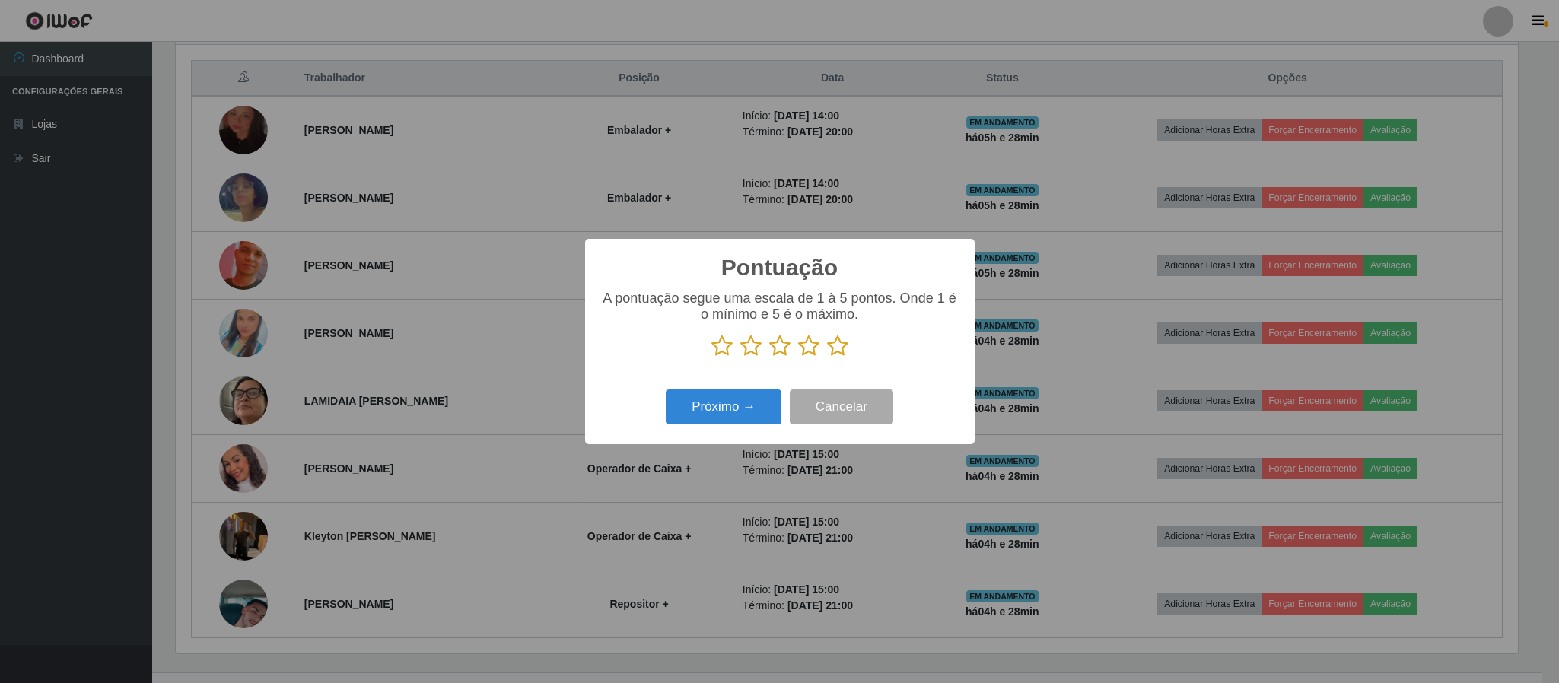
click at [816, 347] on icon at bounding box center [808, 346] width 21 height 23
click at [798, 358] on input "radio" at bounding box center [798, 358] width 0 height 0
click at [740, 400] on button "Próximo →" at bounding box center [724, 408] width 116 height 36
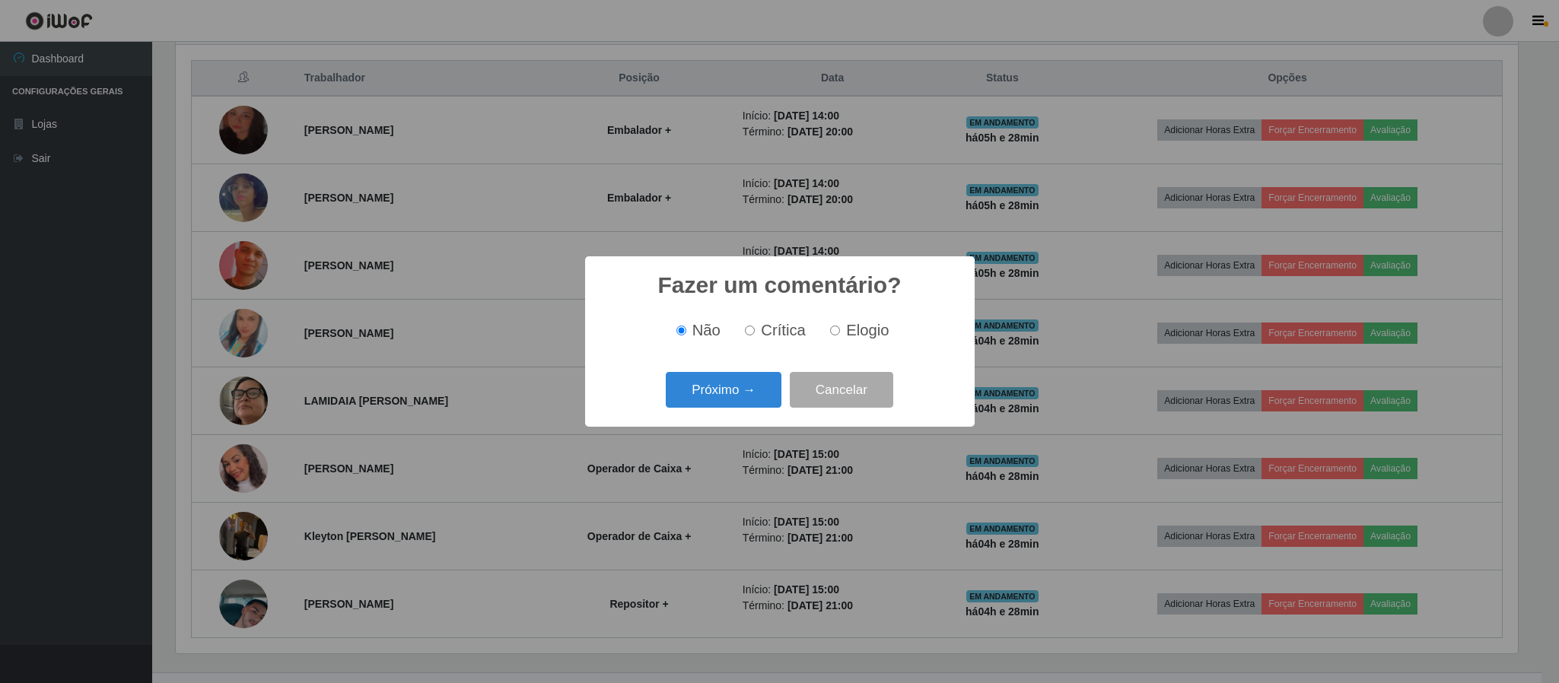
drag, startPoint x: 843, startPoint y: 331, endPoint x: 797, endPoint y: 348, distance: 49.3
click at [836, 334] on label "Elogio" at bounding box center [856, 331] width 65 height 18
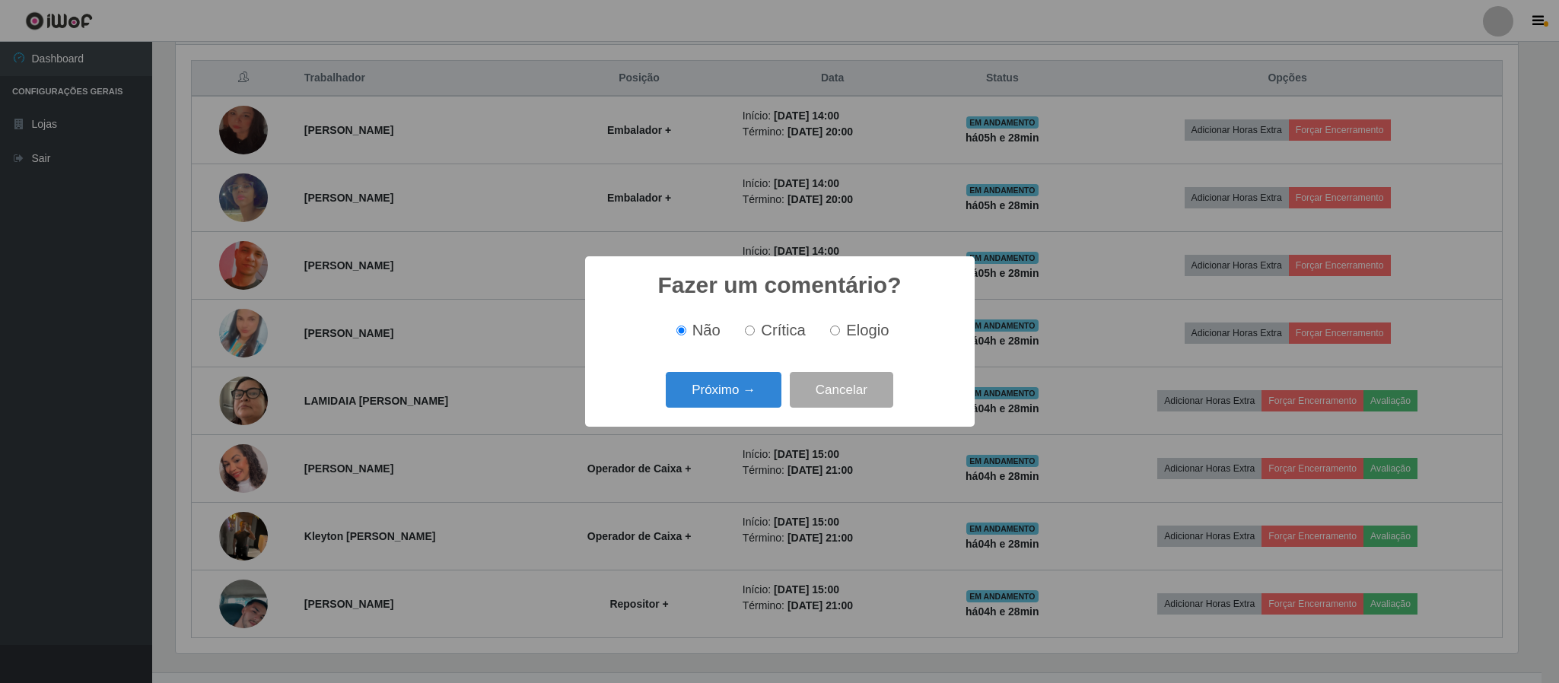
click at [836, 331] on input "Elogio" at bounding box center [835, 331] width 10 height 10
radio input "true"
click at [710, 386] on button "Próximo →" at bounding box center [724, 390] width 116 height 36
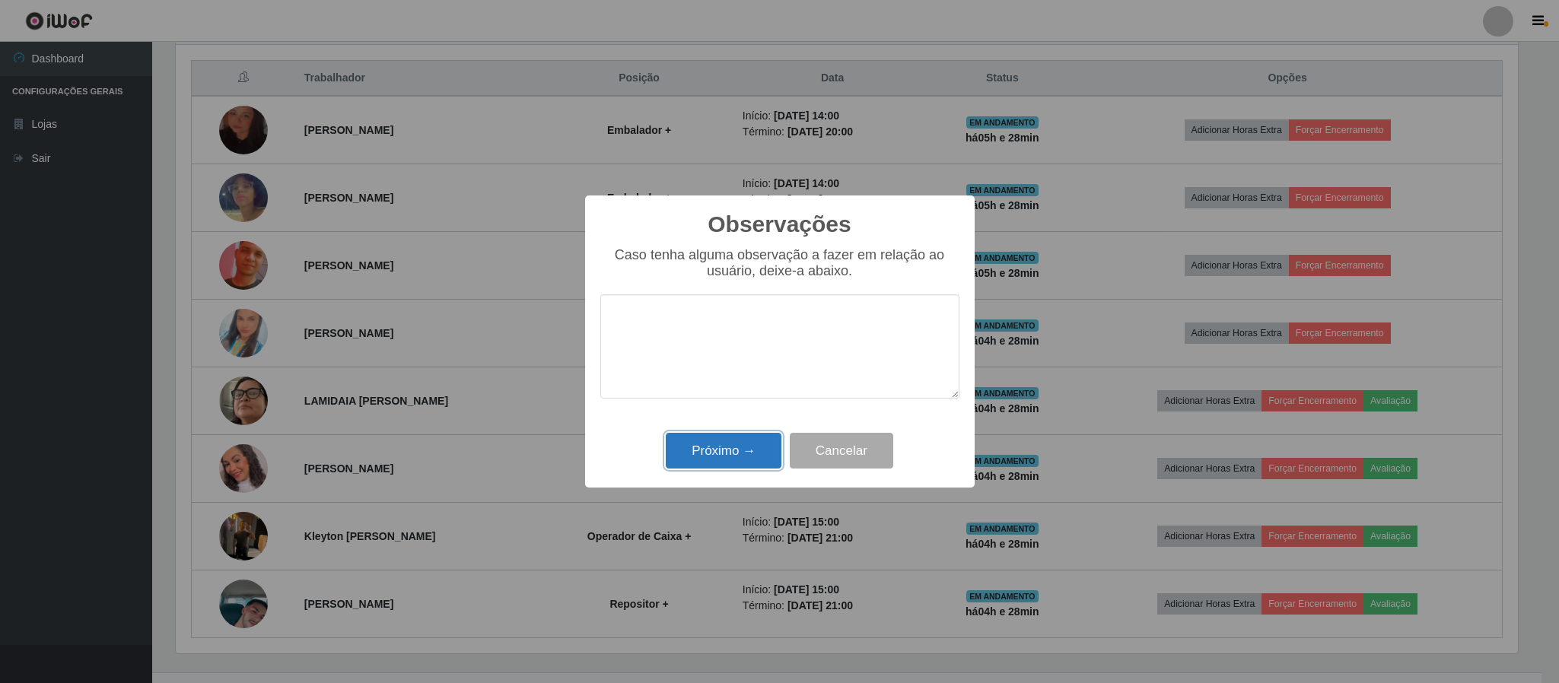
click at [718, 441] on button "Próximo →" at bounding box center [724, 451] width 116 height 36
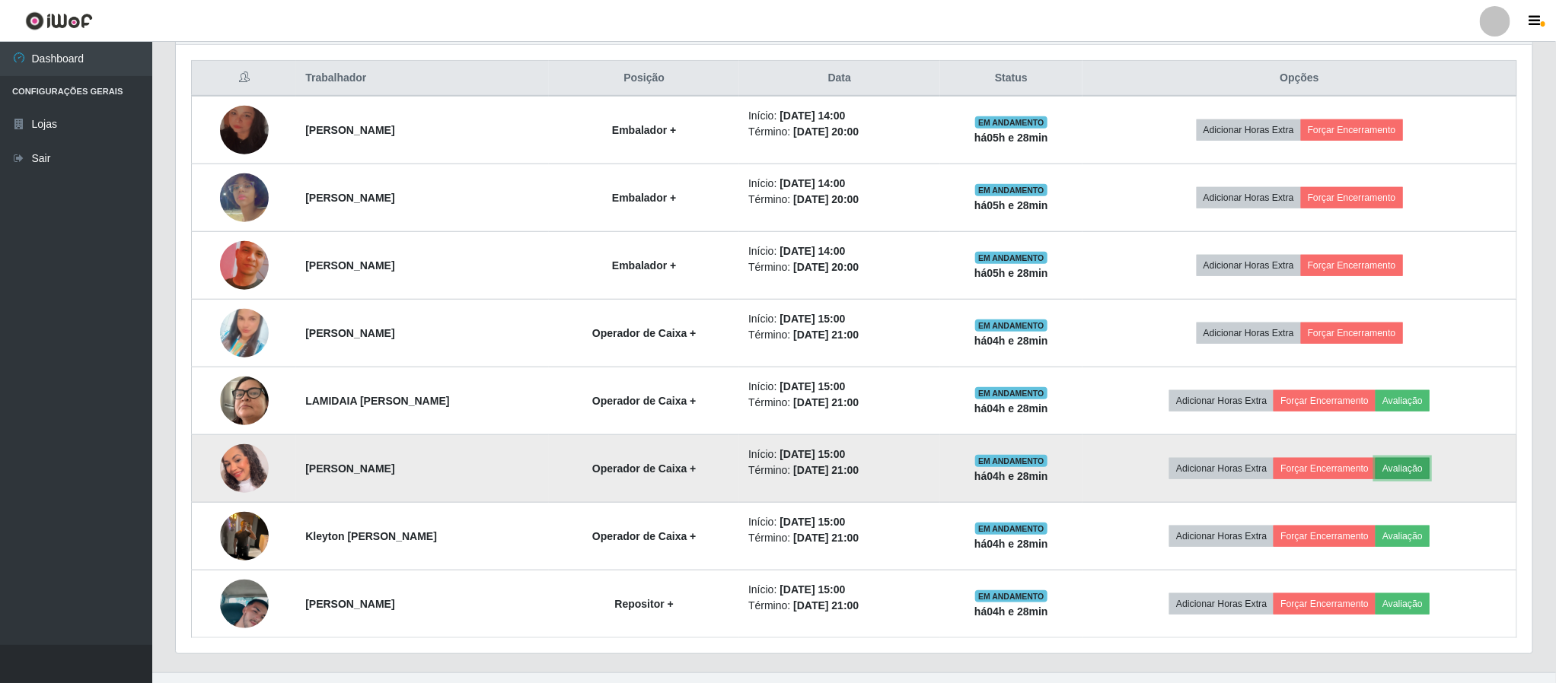
click at [1423, 476] on button "Avaliação" at bounding box center [1402, 468] width 54 height 21
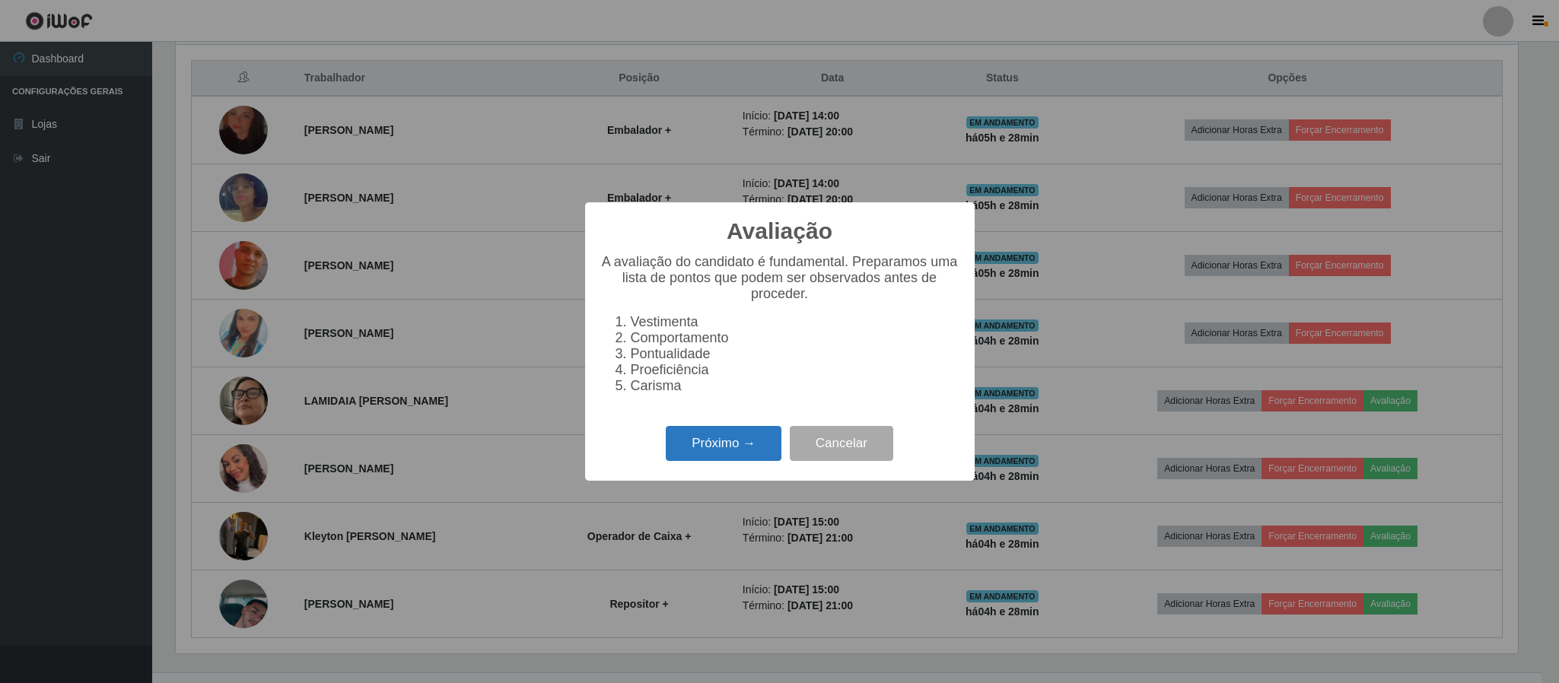
click at [724, 457] on button "Próximo →" at bounding box center [724, 444] width 116 height 36
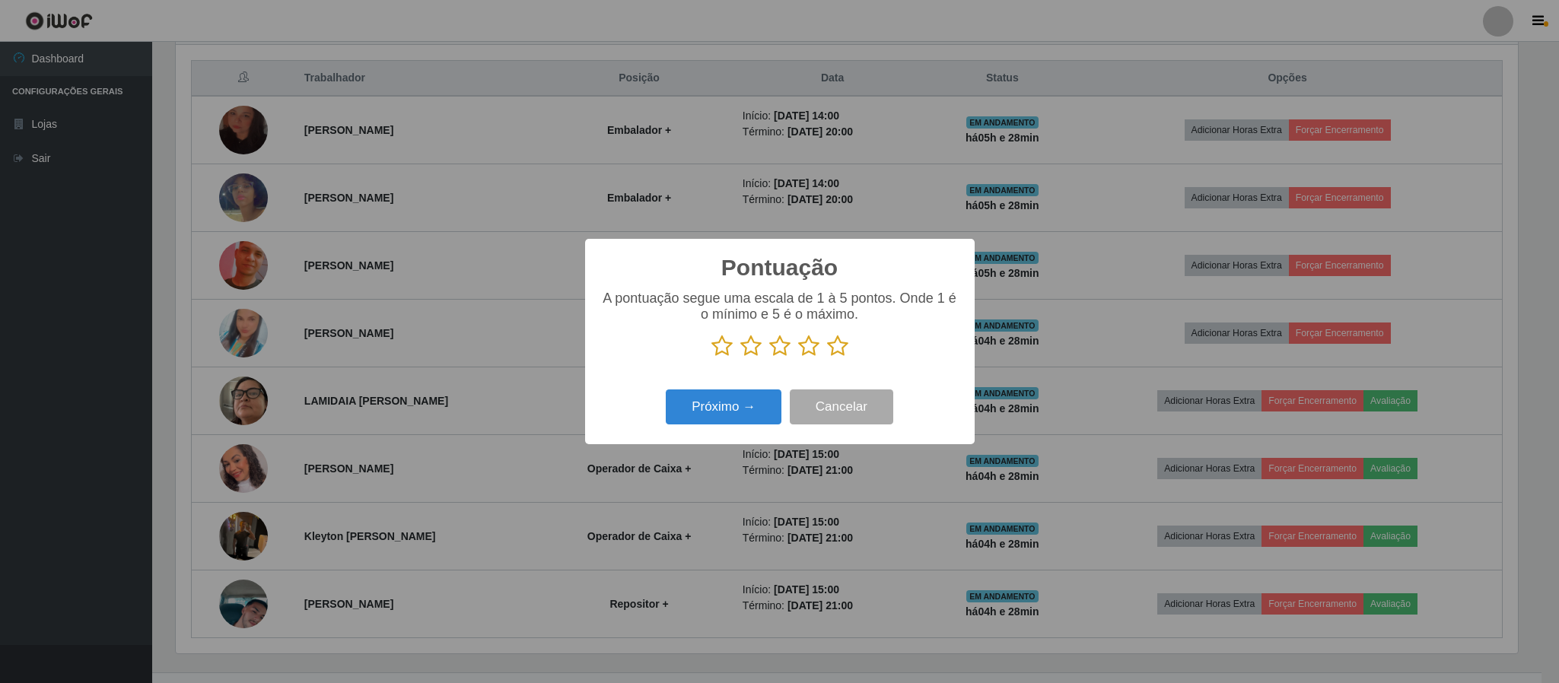
click at [811, 352] on icon at bounding box center [808, 346] width 21 height 23
click at [798, 358] on input "radio" at bounding box center [798, 358] width 0 height 0
drag, startPoint x: 738, startPoint y: 406, endPoint x: 756, endPoint y: 406, distance: 17.5
click at [756, 406] on button "Próximo →" at bounding box center [724, 408] width 116 height 36
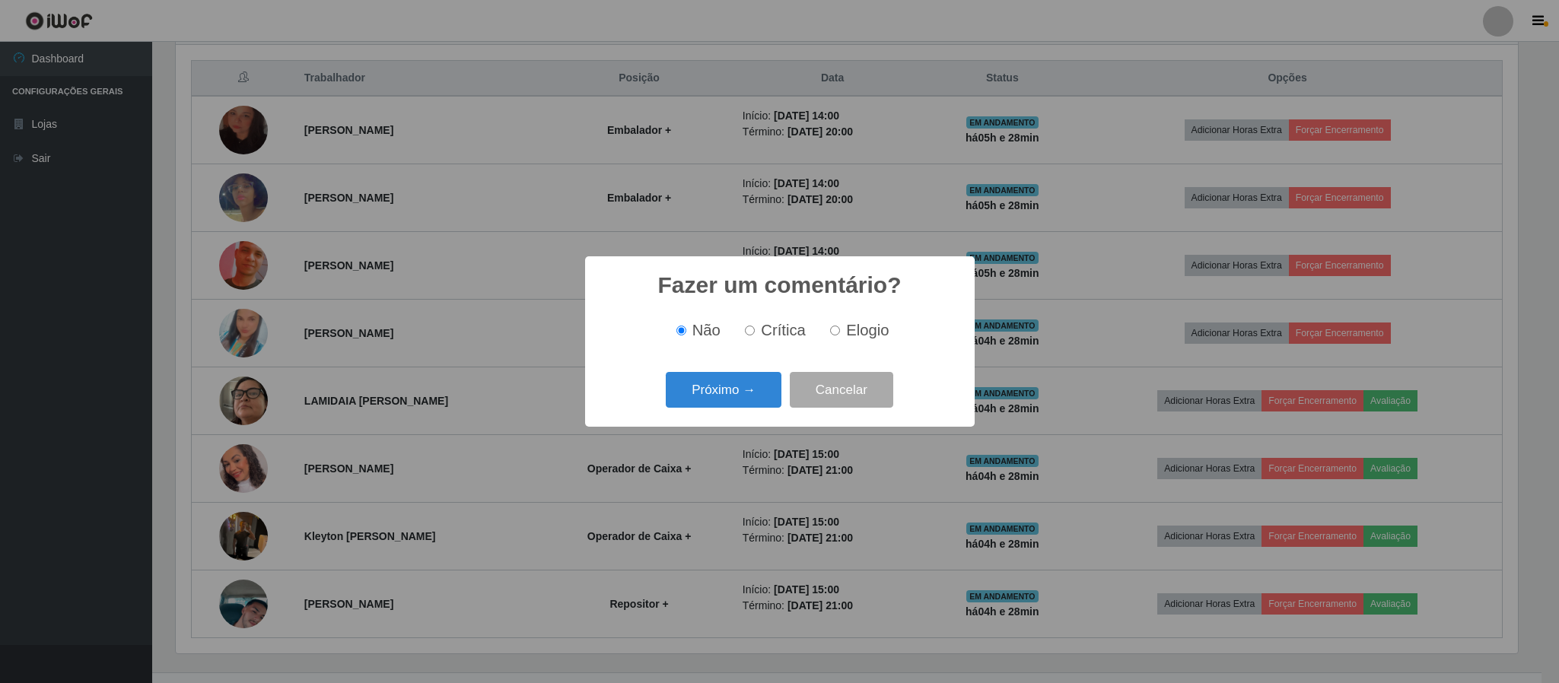
click at [830, 329] on input "Elogio" at bounding box center [835, 331] width 10 height 10
radio input "true"
click at [758, 381] on button "Próximo →" at bounding box center [724, 390] width 116 height 36
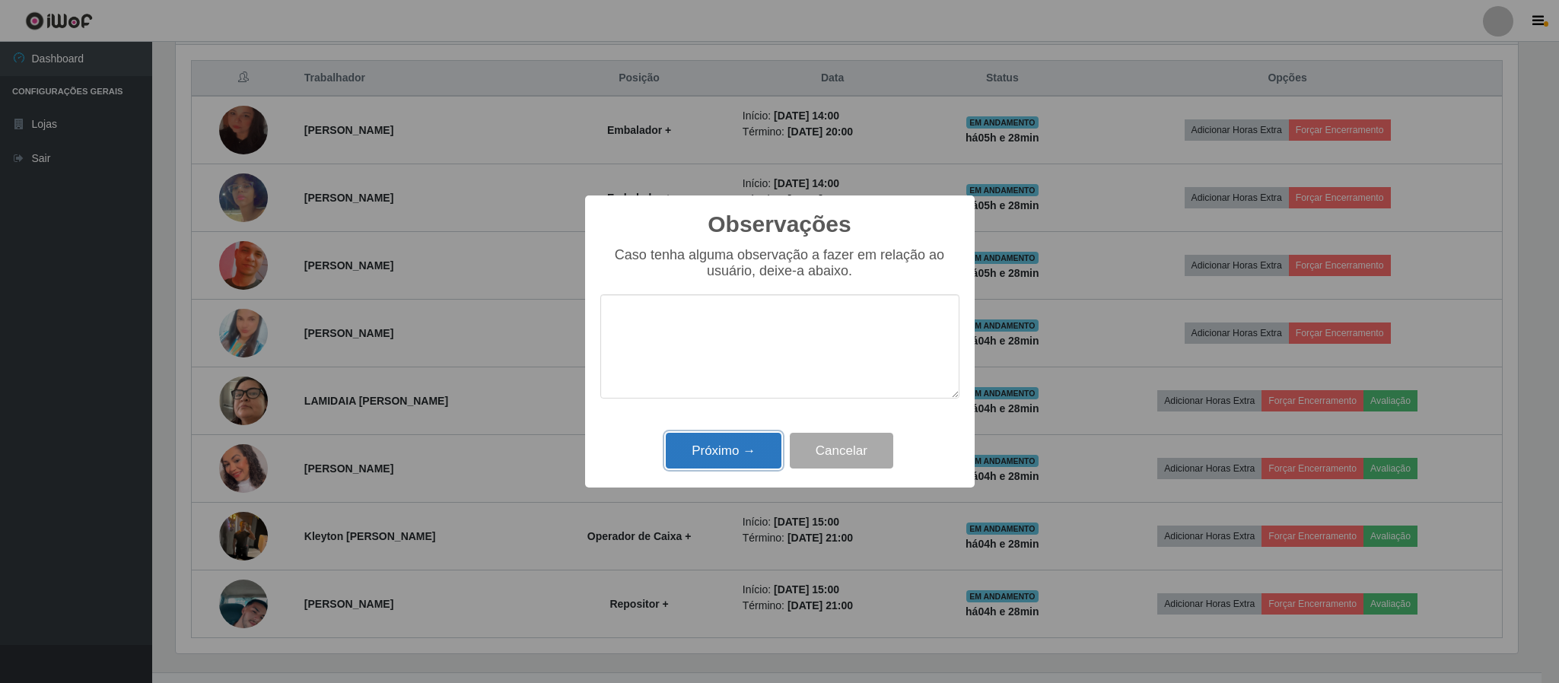
click at [750, 446] on button "Próximo →" at bounding box center [724, 451] width 116 height 36
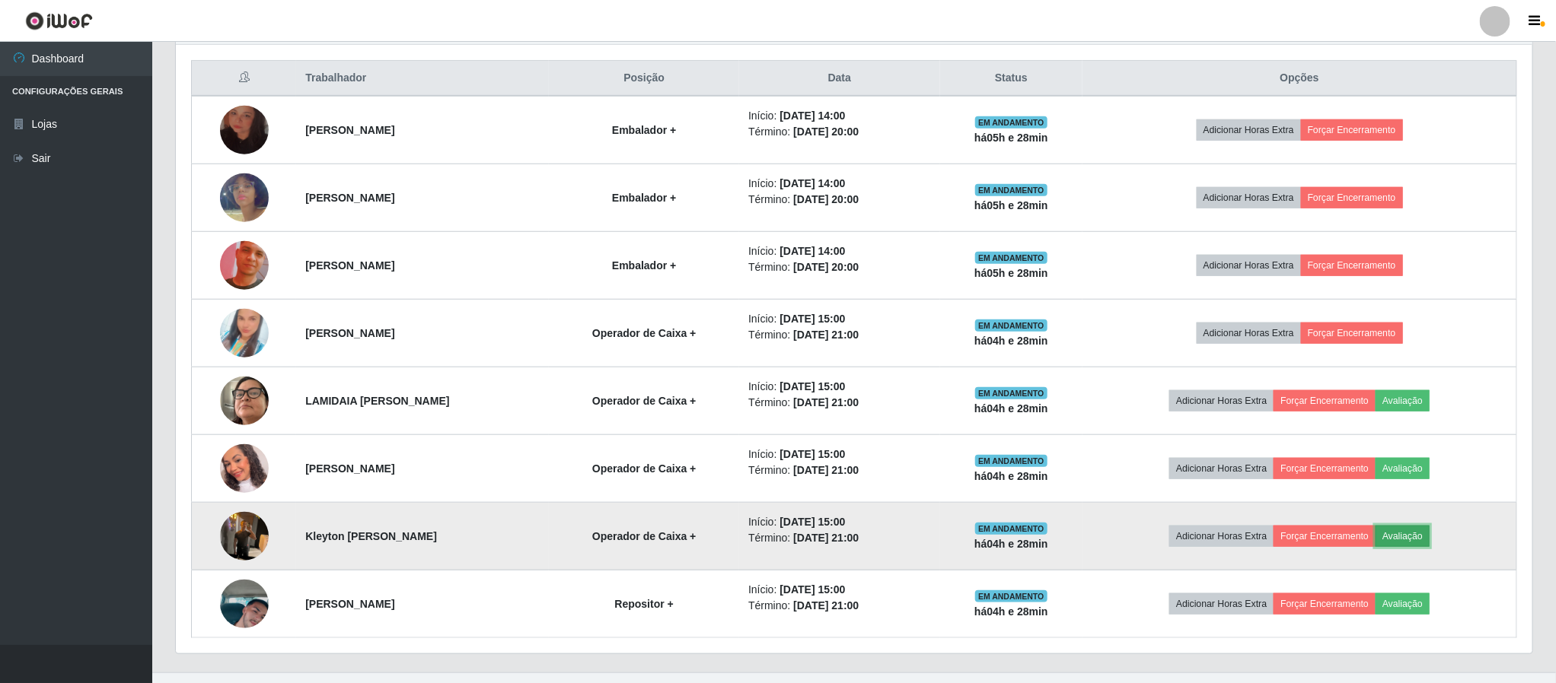
click at [1402, 546] on button "Avaliação" at bounding box center [1402, 536] width 54 height 21
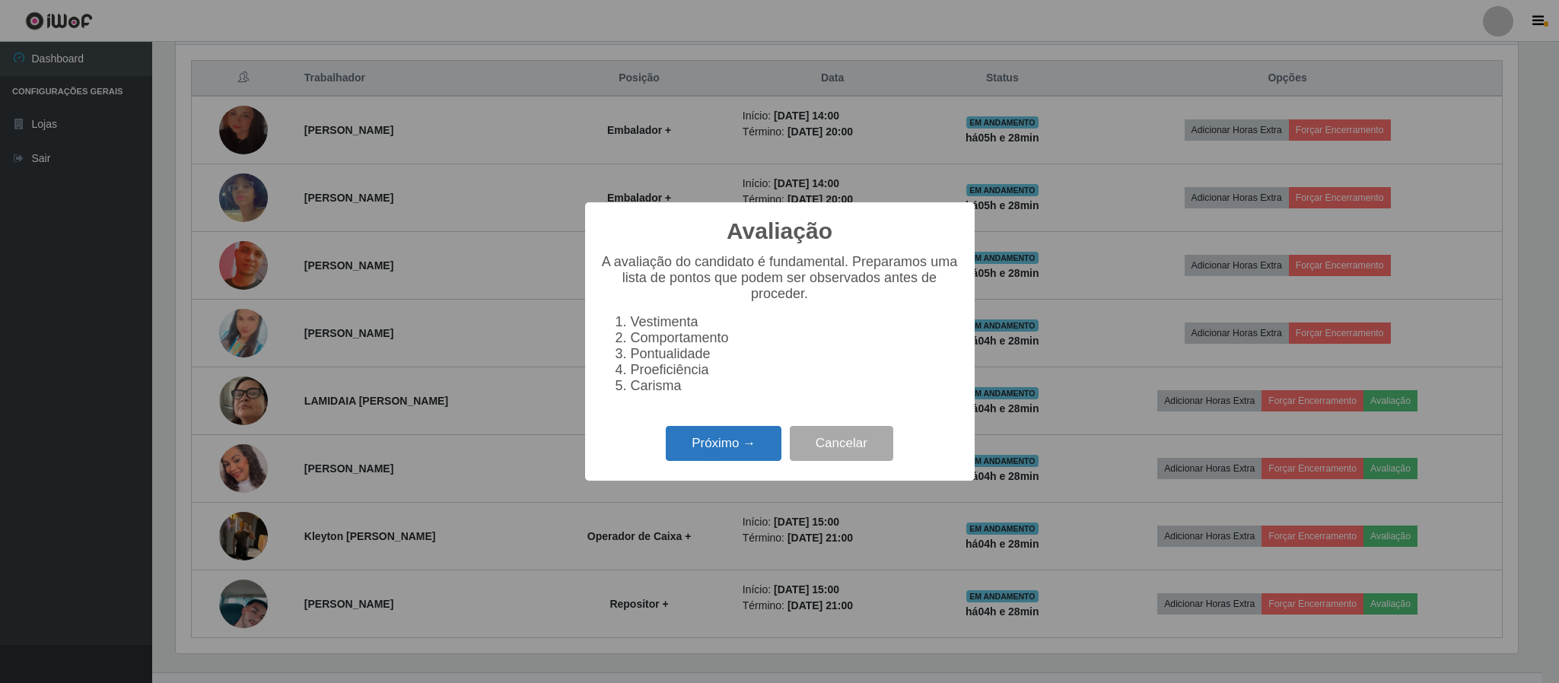
click at [717, 435] on button "Próximo →" at bounding box center [724, 444] width 116 height 36
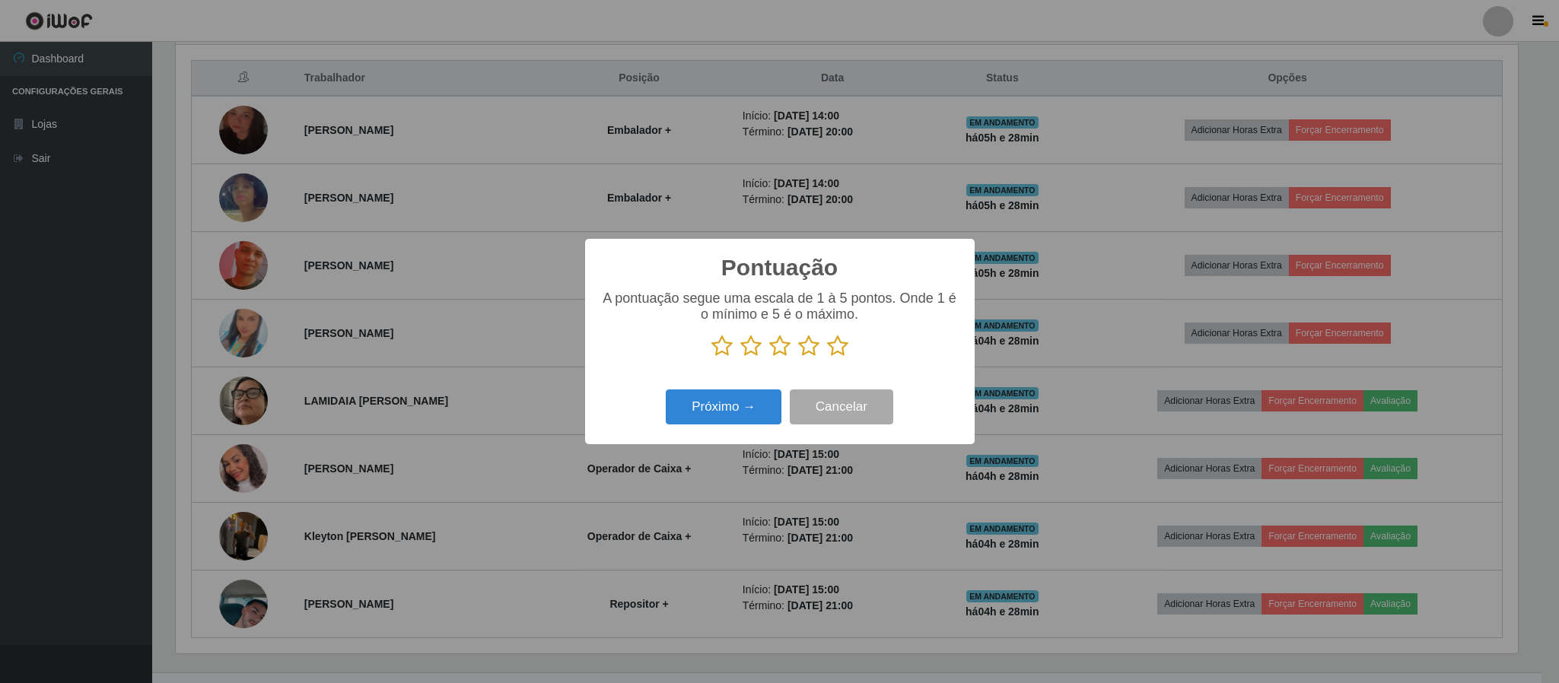
click at [806, 342] on icon at bounding box center [808, 346] width 21 height 23
click at [798, 358] on input "radio" at bounding box center [798, 358] width 0 height 0
click at [715, 425] on button "Próximo →" at bounding box center [724, 408] width 116 height 36
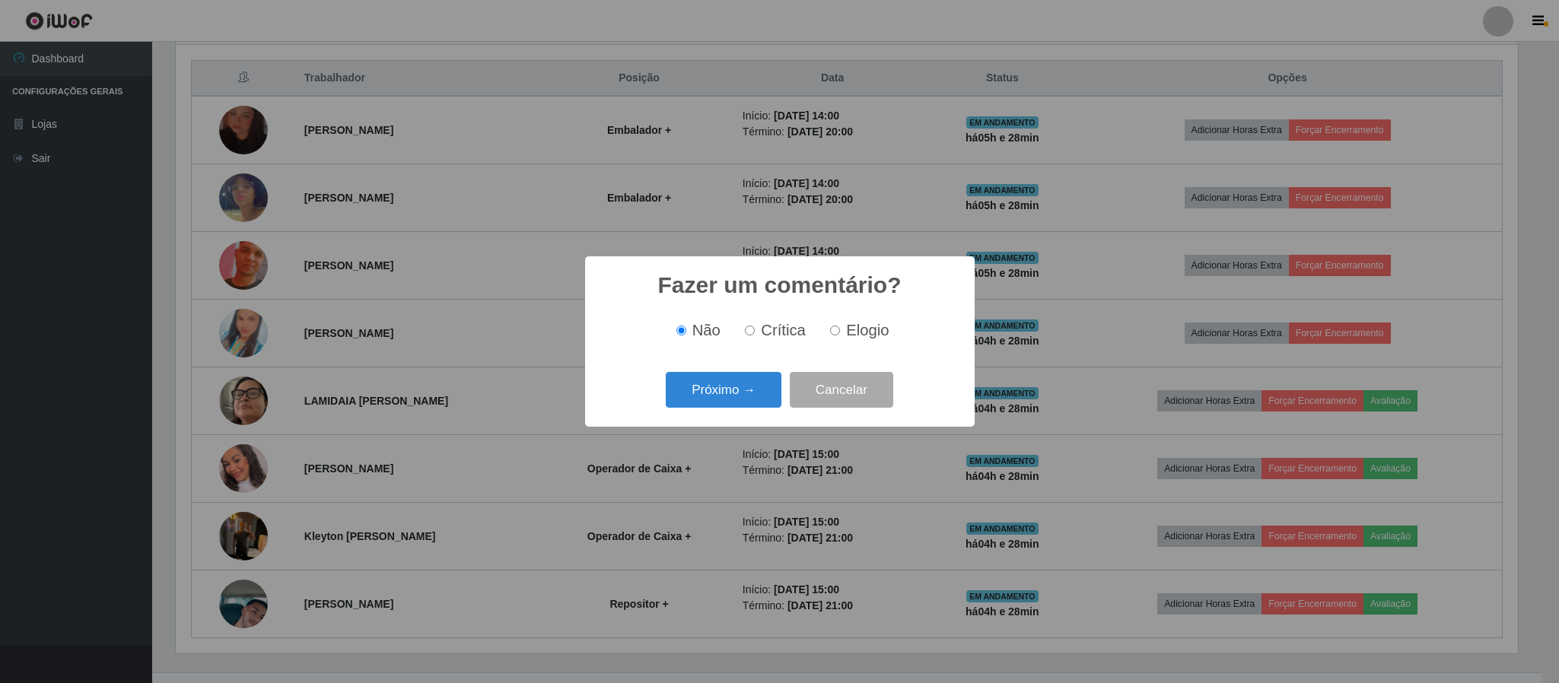
click at [825, 336] on label "Elogio" at bounding box center [856, 331] width 65 height 18
click at [830, 336] on input "Elogio" at bounding box center [835, 331] width 10 height 10
radio input "true"
drag, startPoint x: 786, startPoint y: 377, endPoint x: 753, endPoint y: 386, distance: 34.0
click at [777, 384] on div "Próximo → Cancelar" at bounding box center [779, 389] width 359 height 43
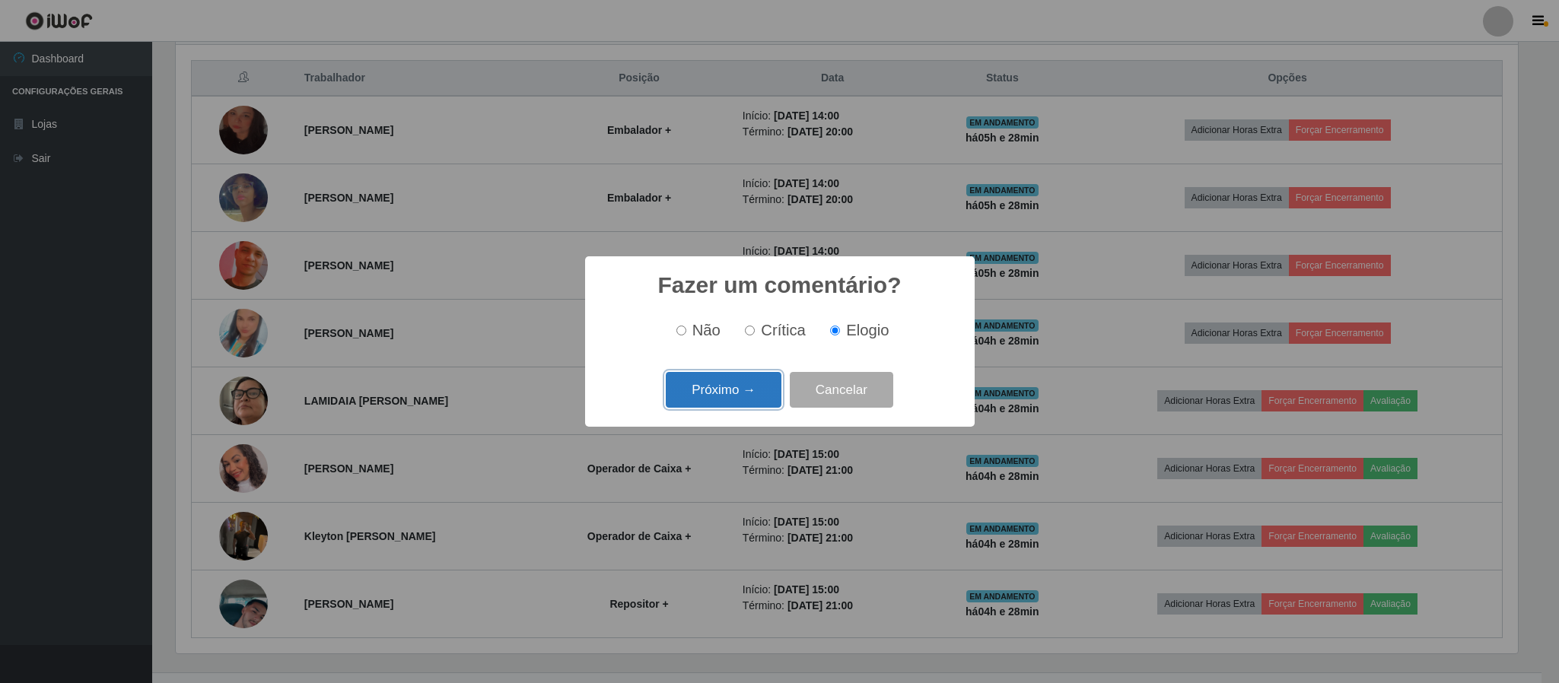
click at [753, 386] on button "Próximo →" at bounding box center [724, 390] width 116 height 36
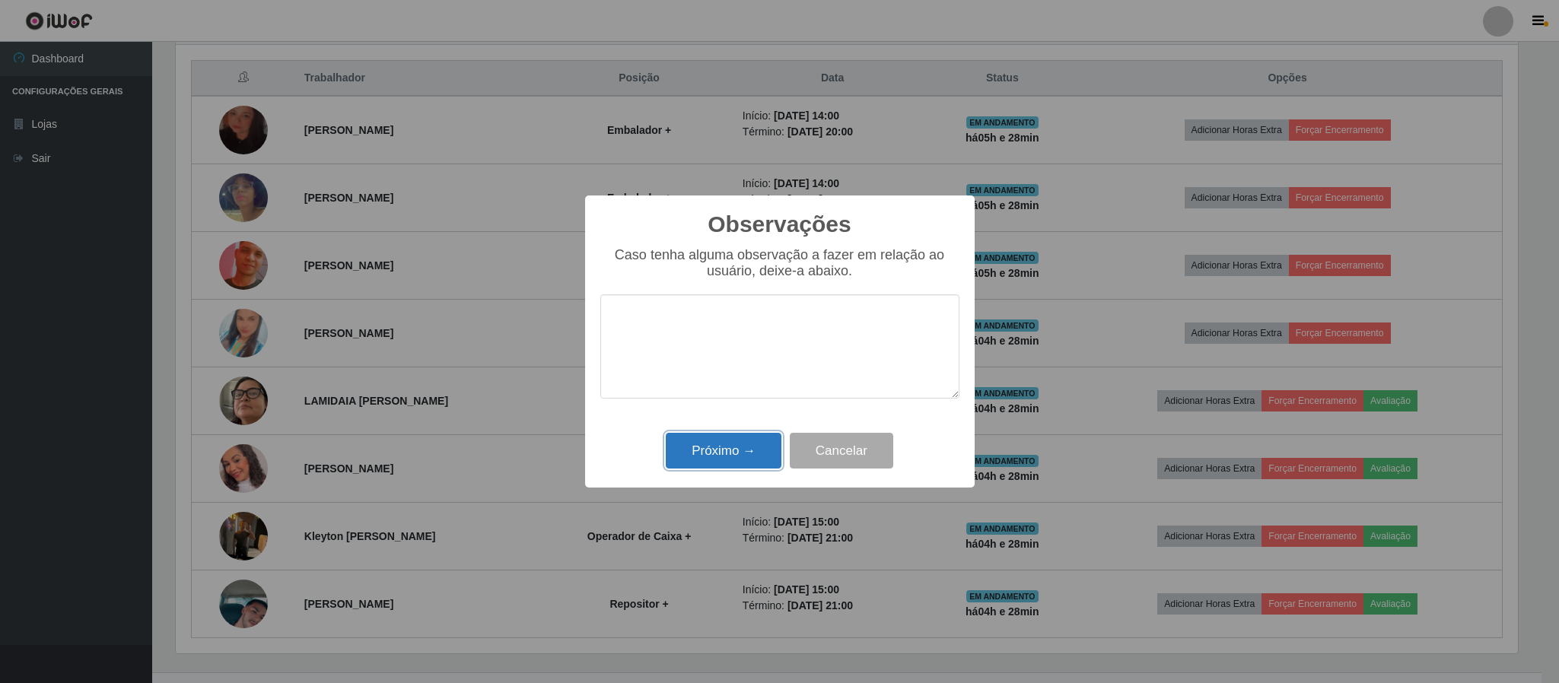
click at [724, 452] on button "Próximo →" at bounding box center [724, 451] width 116 height 36
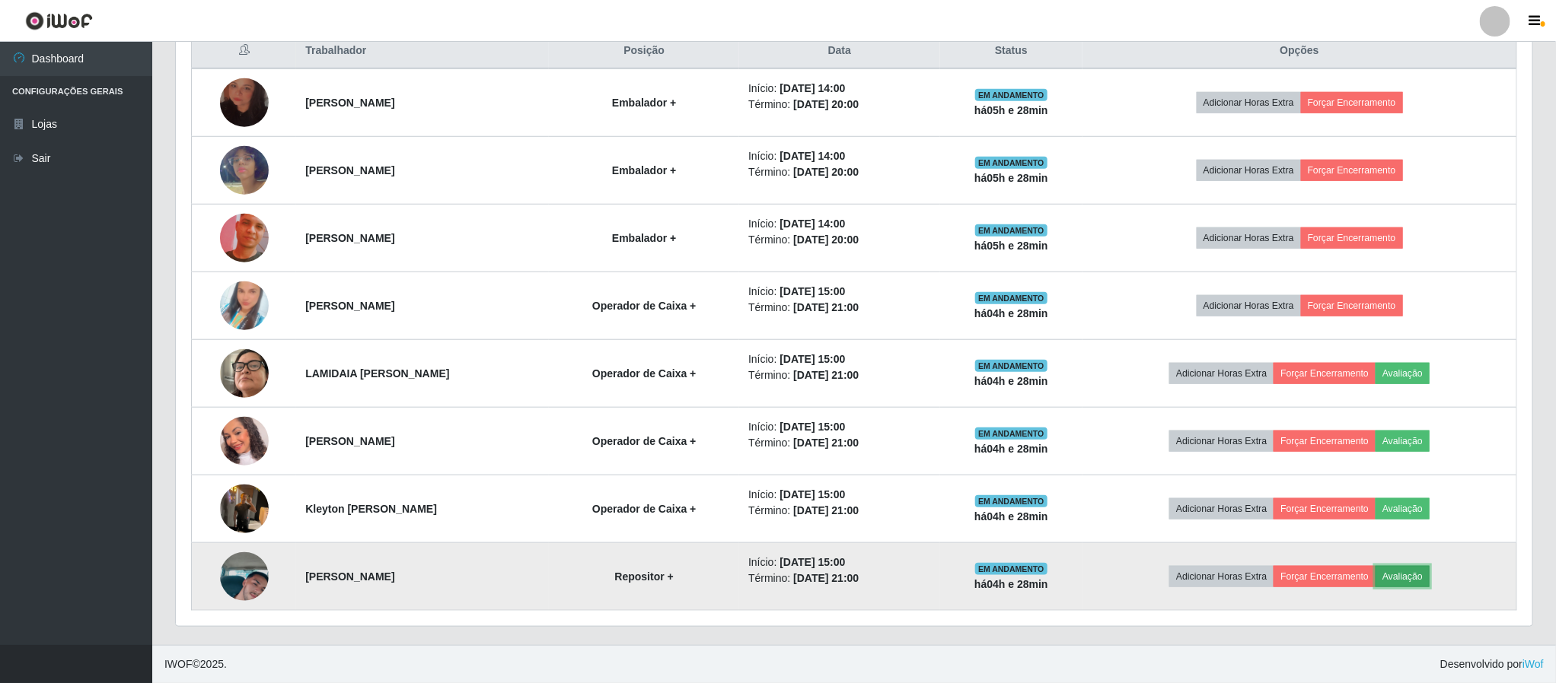
click at [1397, 578] on button "Avaliação" at bounding box center [1402, 576] width 54 height 21
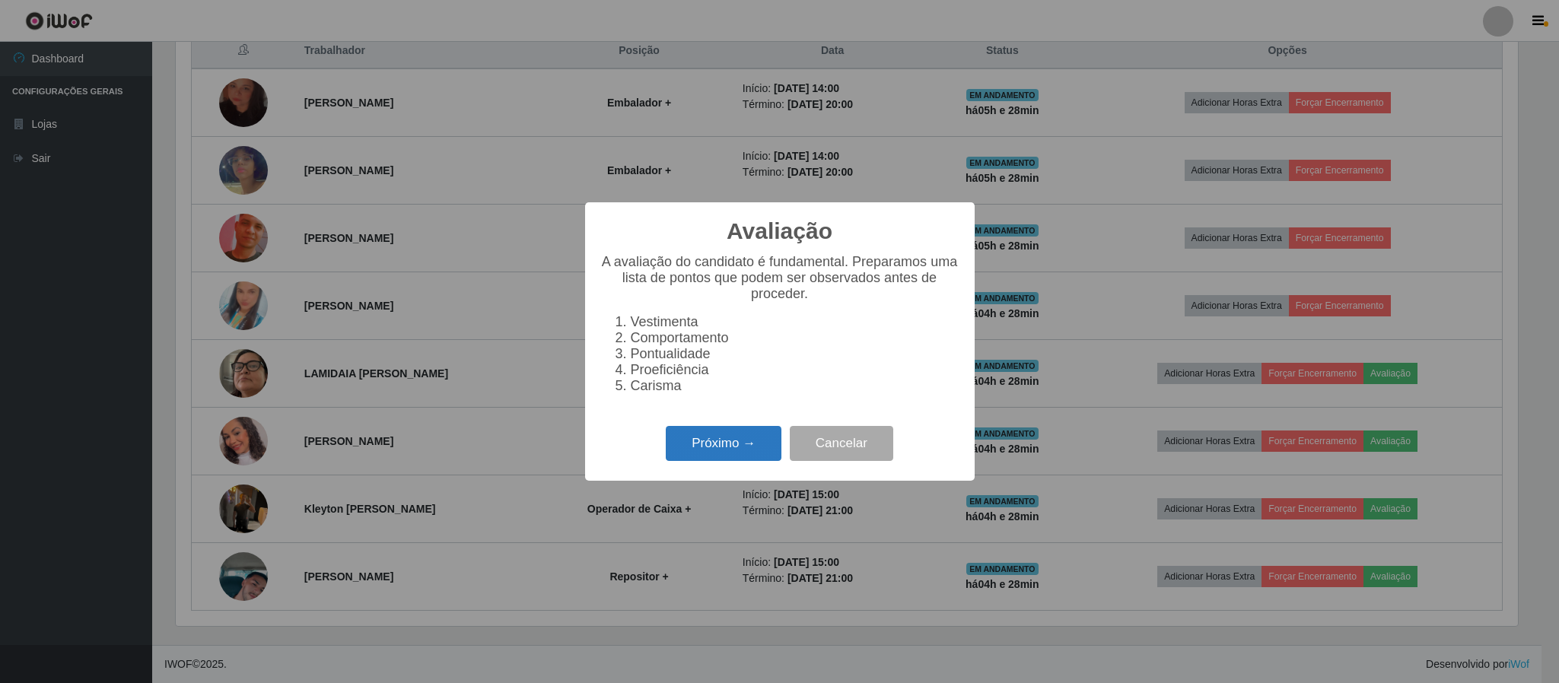
click at [689, 439] on button "Próximo →" at bounding box center [724, 444] width 116 height 36
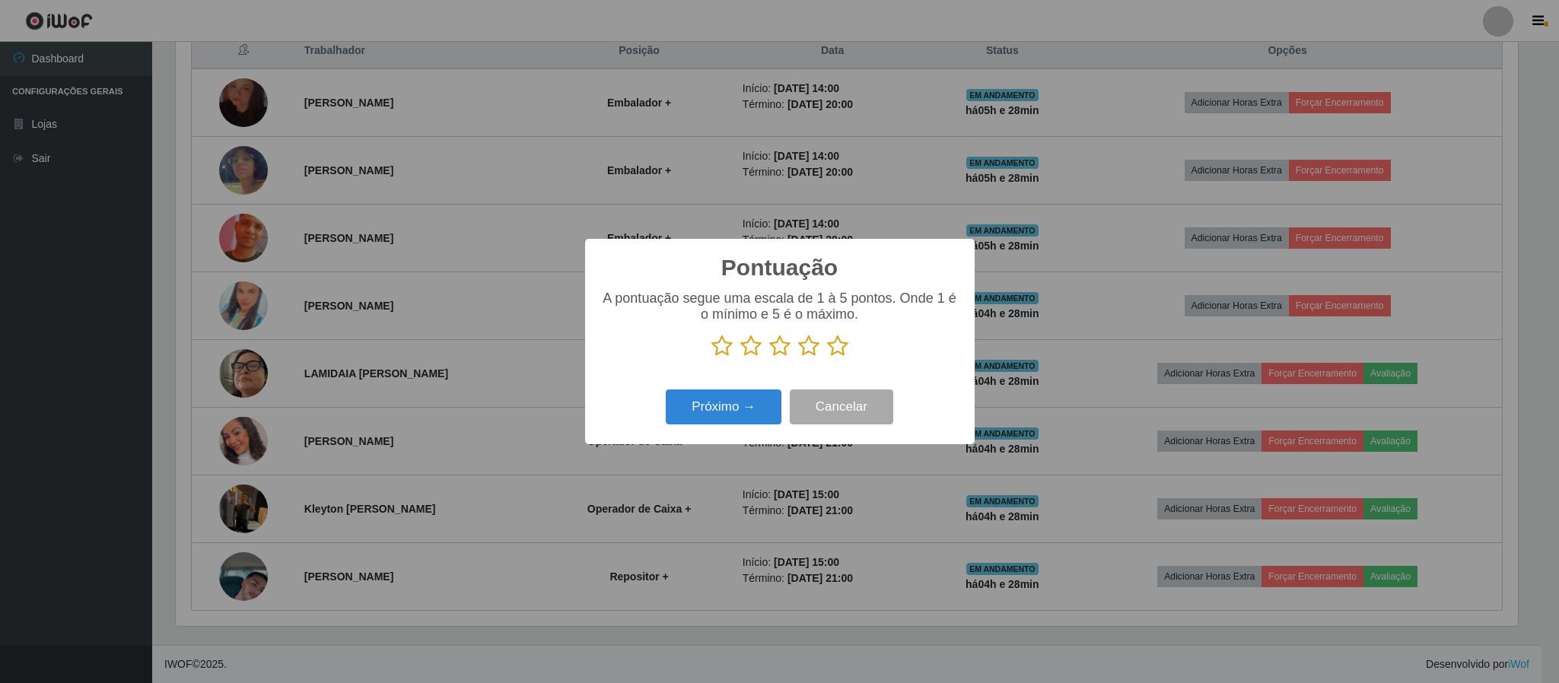
drag, startPoint x: 806, startPoint y: 338, endPoint x: 790, endPoint y: 377, distance: 42.7
click at [806, 345] on icon at bounding box center [808, 346] width 21 height 23
click at [798, 358] on input "radio" at bounding box center [798, 358] width 0 height 0
click at [754, 418] on button "Próximo →" at bounding box center [724, 408] width 116 height 36
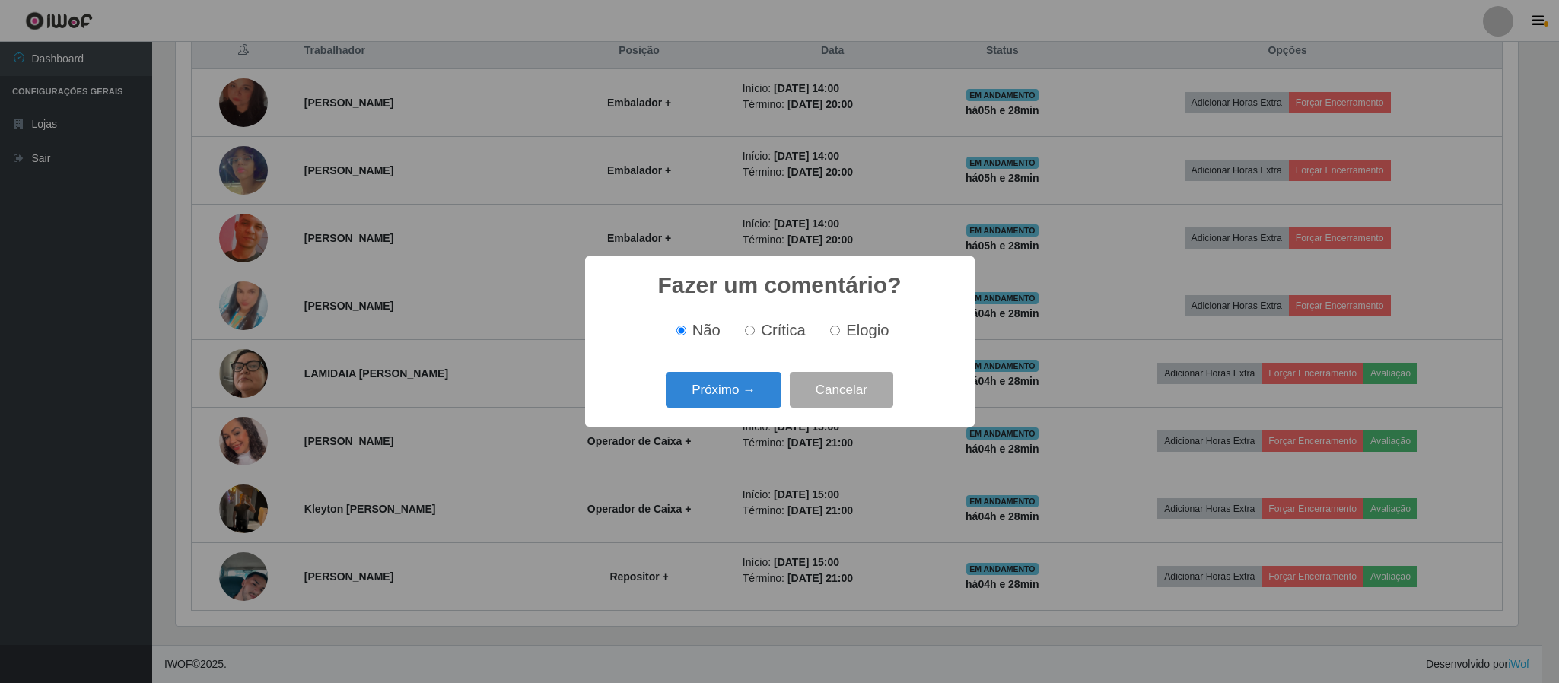
click at [840, 332] on label "Elogio" at bounding box center [856, 331] width 65 height 18
click at [840, 332] on input "Elogio" at bounding box center [835, 331] width 10 height 10
radio input "true"
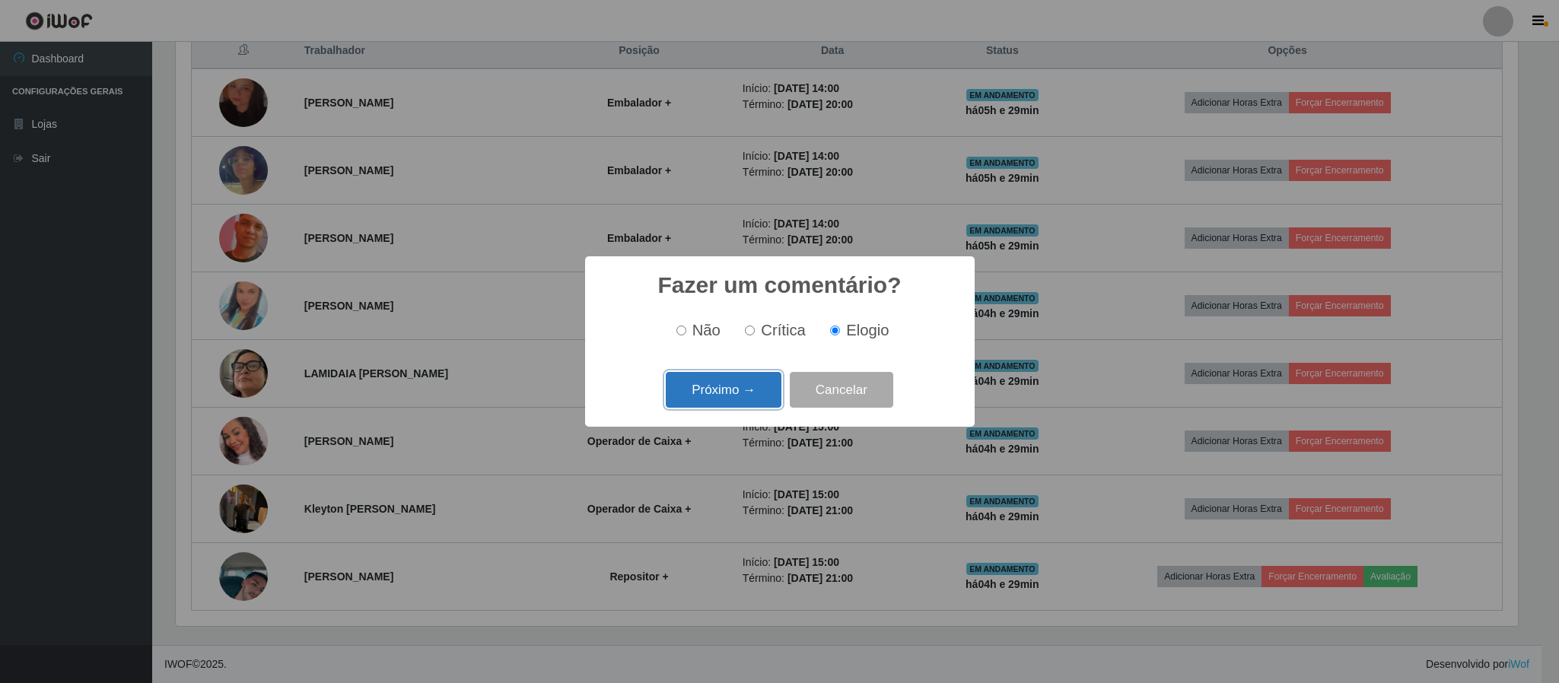
click at [763, 377] on button "Próximo →" at bounding box center [724, 390] width 116 height 36
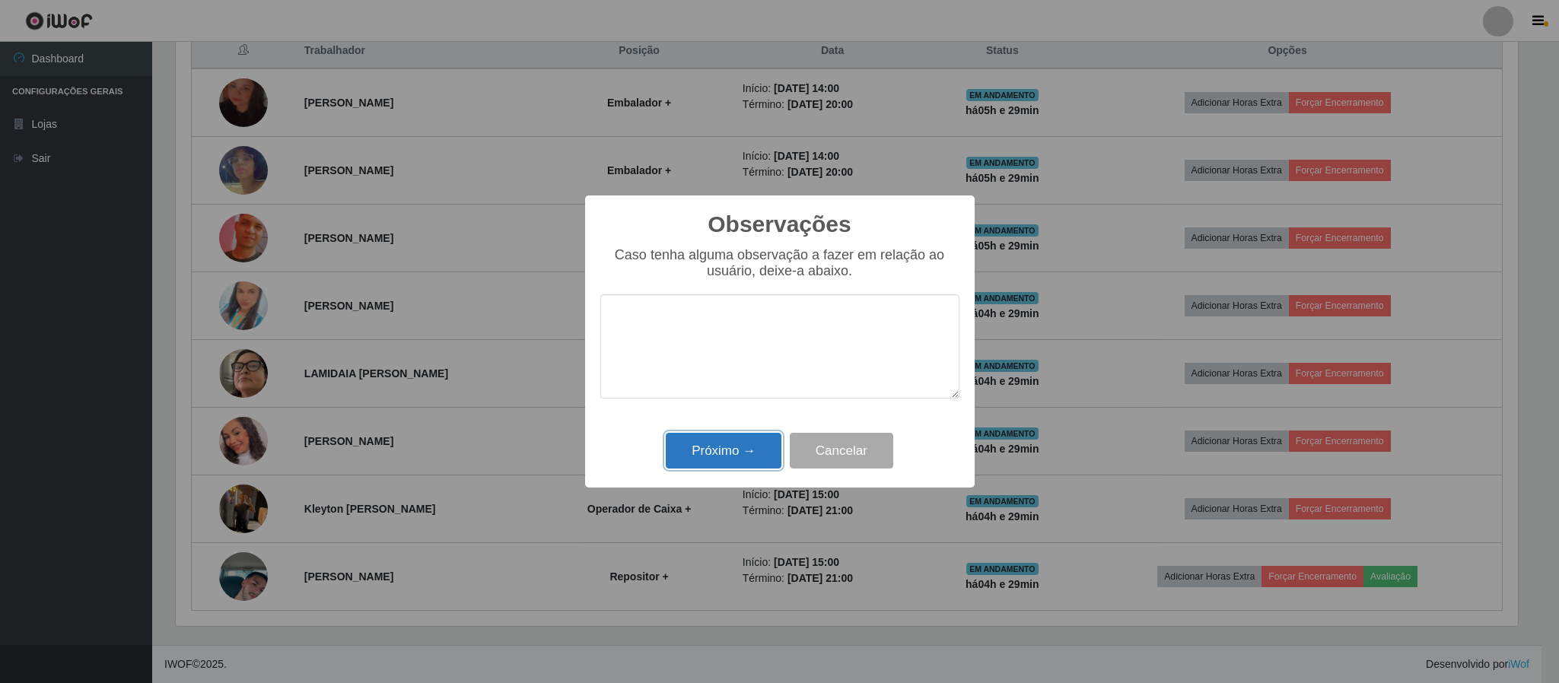
click at [763, 463] on button "Próximo →" at bounding box center [724, 451] width 116 height 36
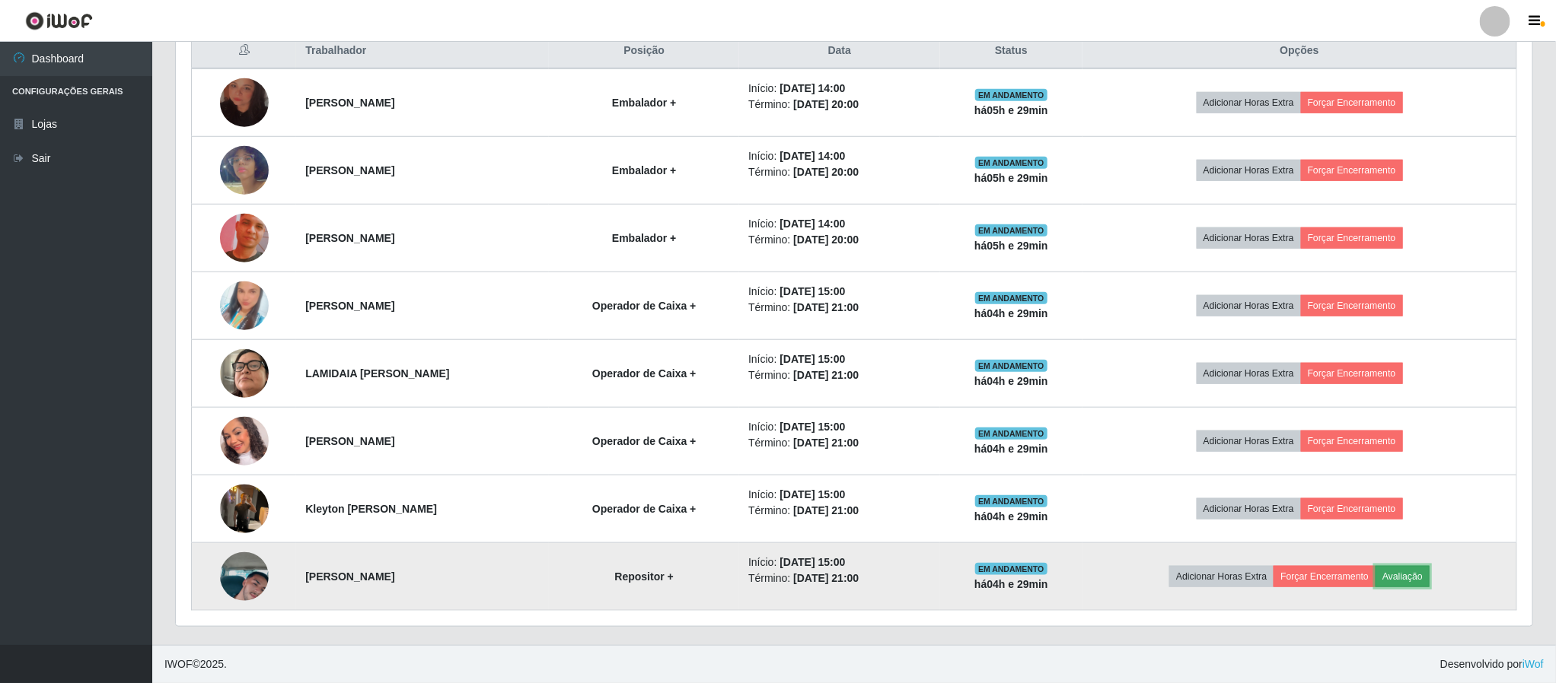
click at [1416, 578] on button "Avaliação" at bounding box center [1402, 576] width 54 height 21
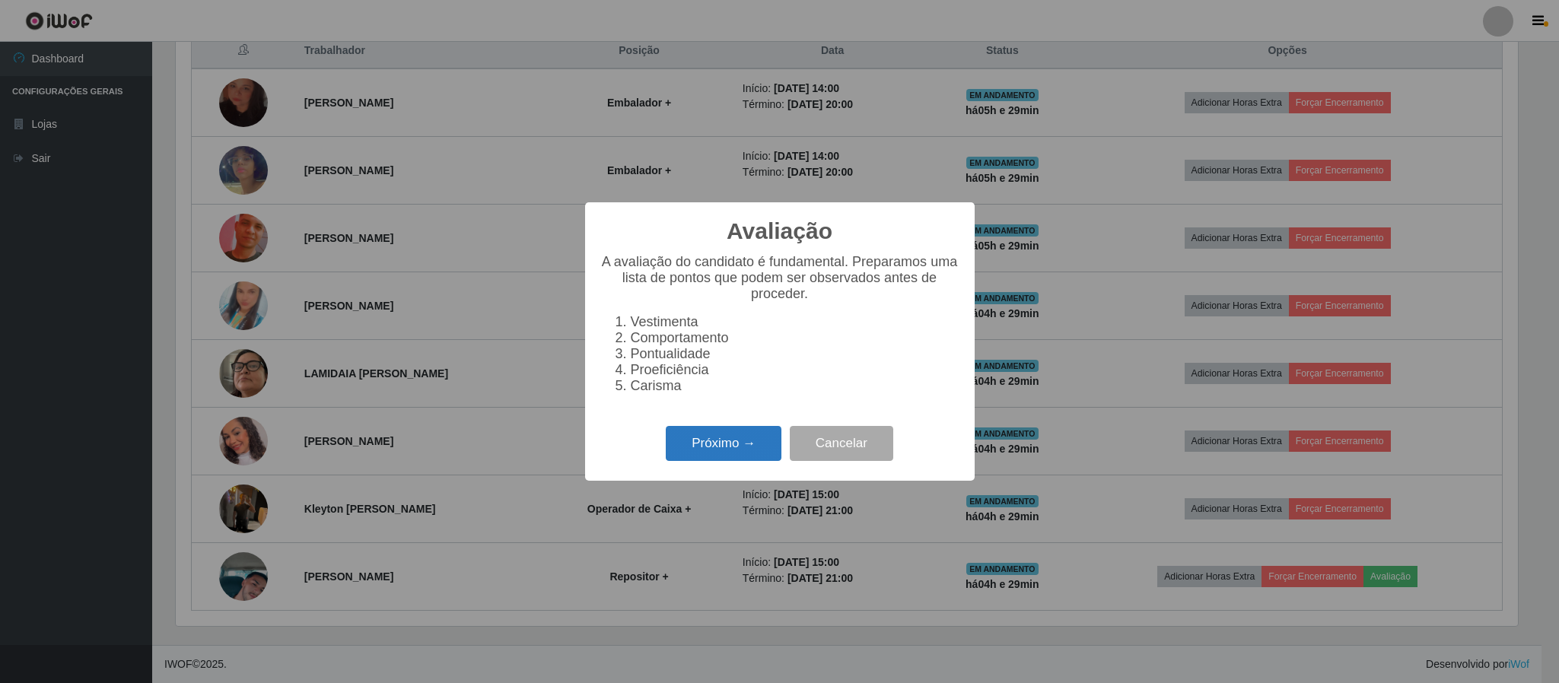
click at [750, 455] on button "Próximo →" at bounding box center [724, 444] width 116 height 36
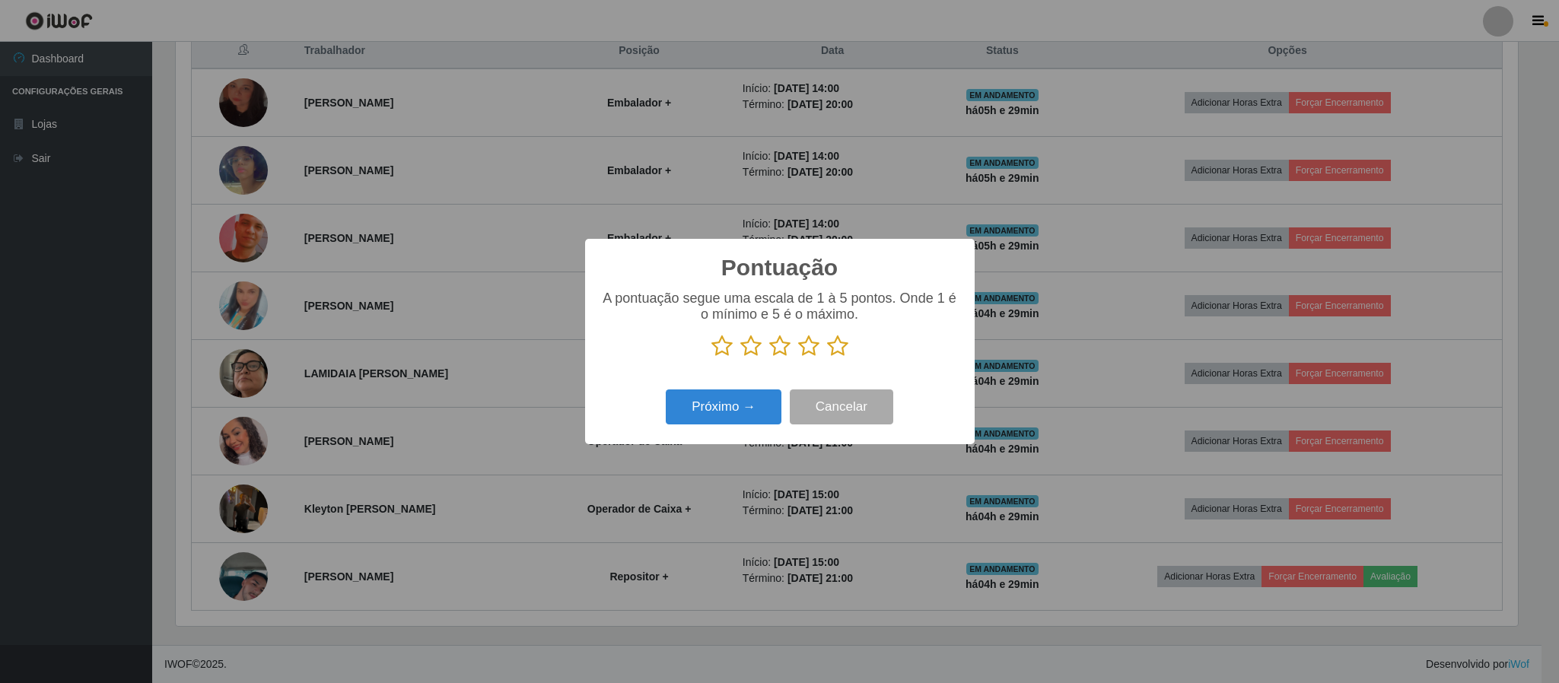
click at [807, 350] on icon at bounding box center [808, 346] width 21 height 23
click at [798, 358] on input "radio" at bounding box center [798, 358] width 0 height 0
click at [740, 419] on button "Próximo →" at bounding box center [724, 408] width 116 height 36
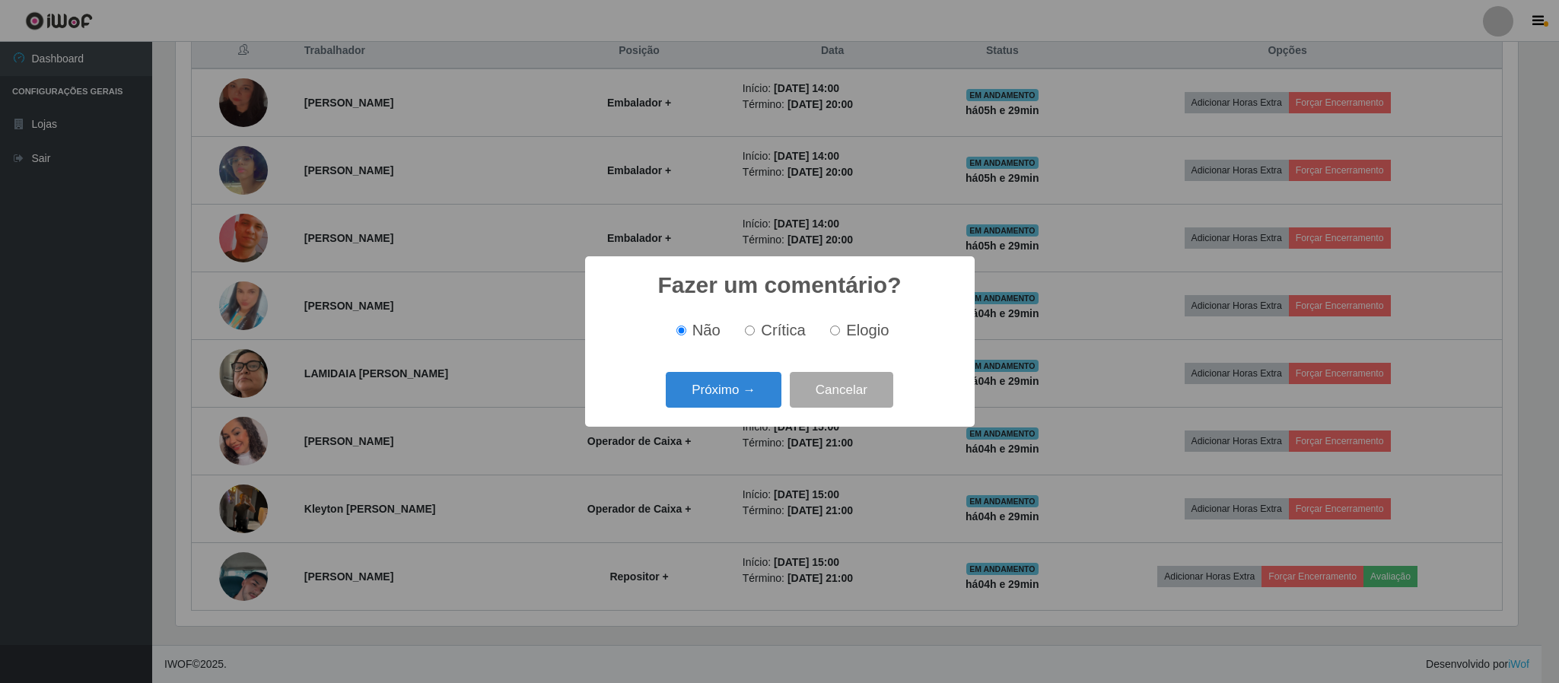
click at [845, 341] on div "Não Crítica Elogio" at bounding box center [779, 330] width 359 height 45
click at [834, 332] on input "Elogio" at bounding box center [835, 331] width 10 height 10
radio input "true"
click at [715, 396] on button "Próximo →" at bounding box center [724, 390] width 116 height 36
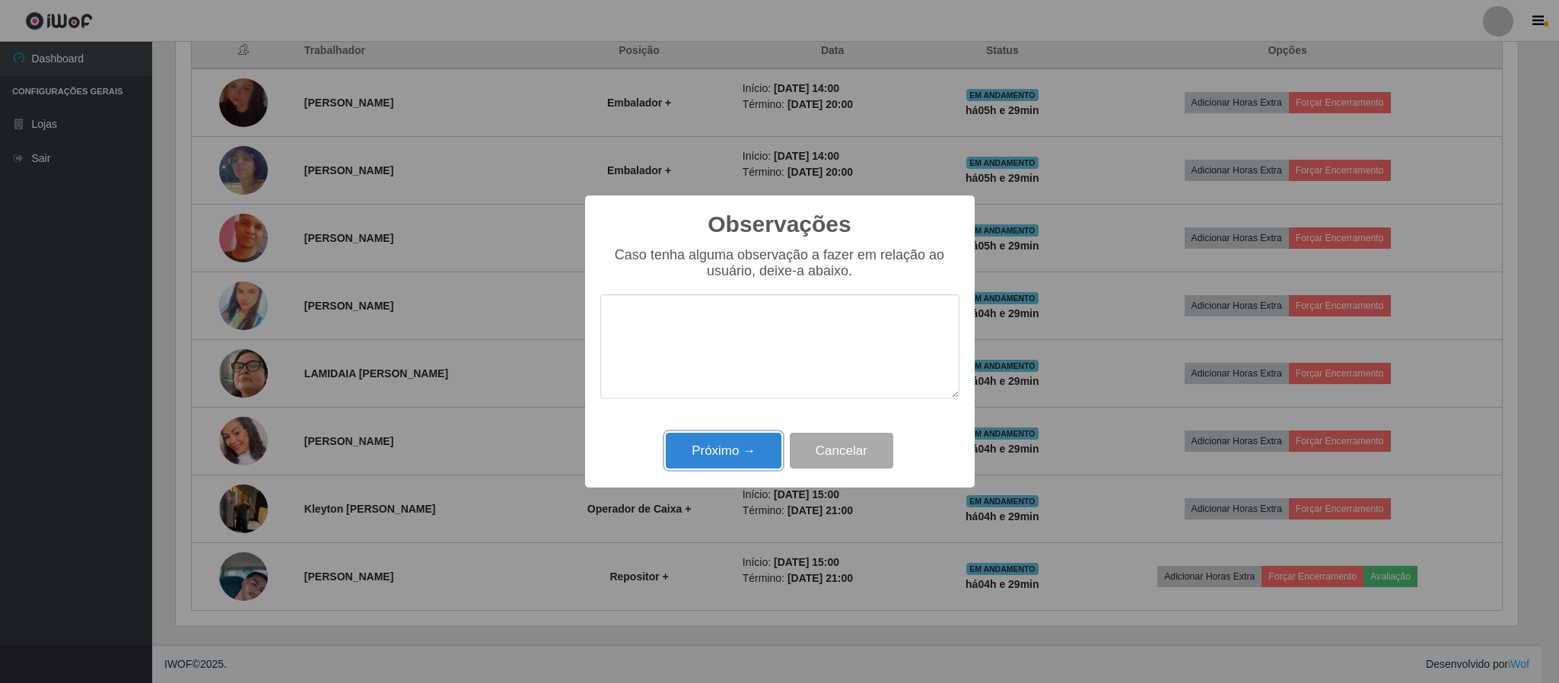
drag, startPoint x: 724, startPoint y: 444, endPoint x: 733, endPoint y: 450, distance: 11.0
click at [724, 444] on button "Próximo →" at bounding box center [724, 451] width 116 height 36
